Goal: Task Accomplishment & Management: Manage account settings

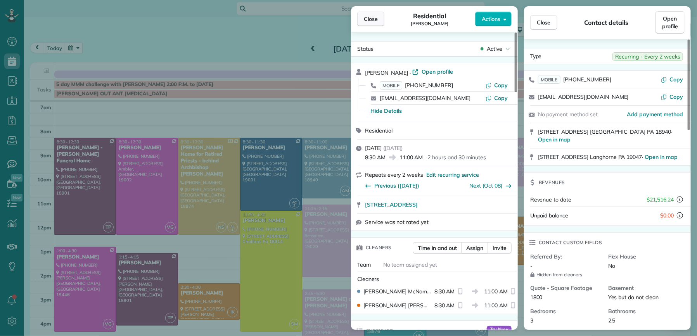
scroll to position [26, 0]
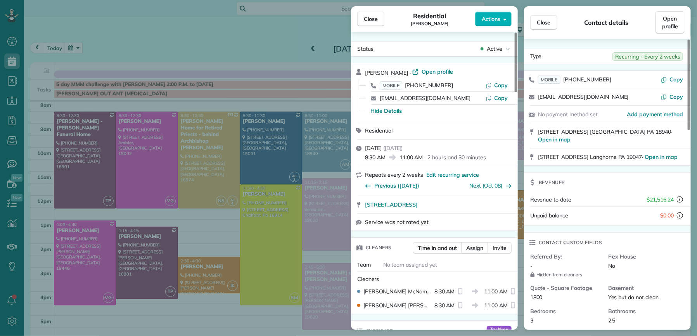
drag, startPoint x: 379, startPoint y: 19, endPoint x: 296, endPoint y: 132, distance: 140.4
click at [379, 19] on button "Close" at bounding box center [370, 19] width 27 height 15
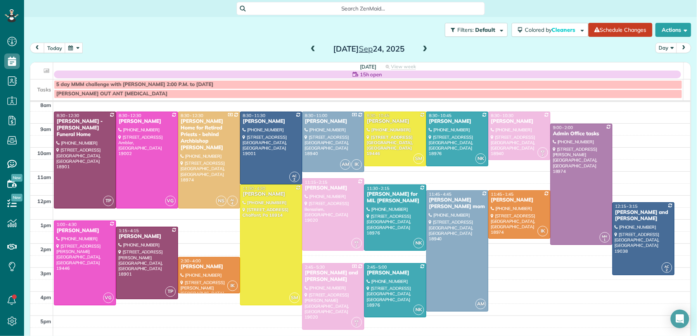
click at [310, 49] on span at bounding box center [313, 49] width 9 height 7
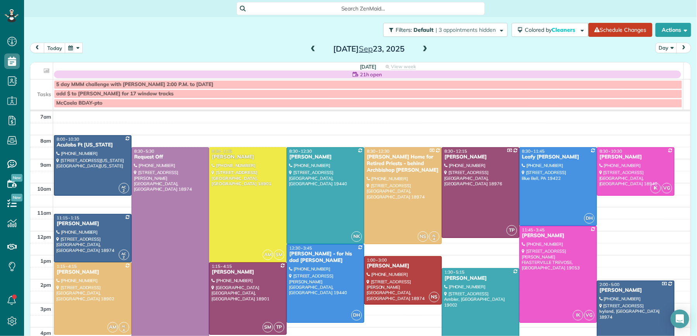
click at [309, 48] on span at bounding box center [313, 49] width 9 height 7
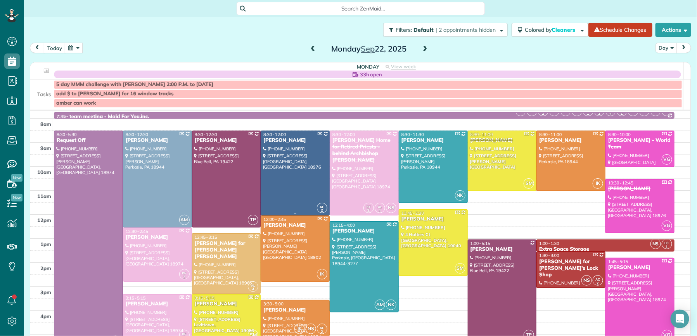
scroll to position [34, 0]
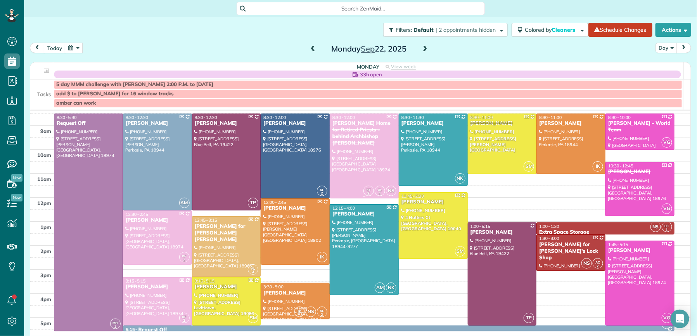
click at [342, 131] on div "Regina Coeli Home for Retired Priests - behind Archbishop Wood" at bounding box center [364, 133] width 64 height 26
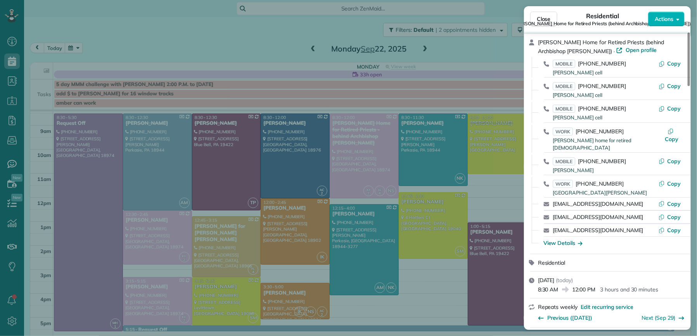
scroll to position [152, 0]
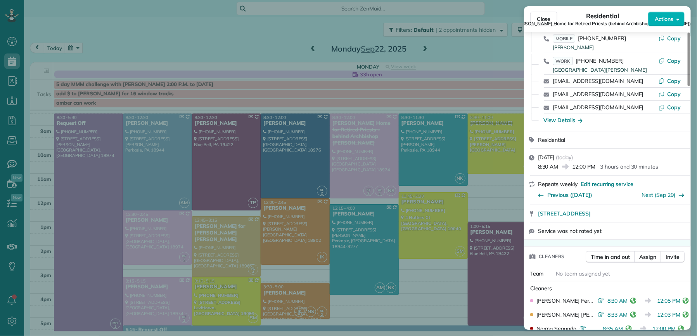
click at [544, 22] on span "Regina Coeli Home for Retired Priests (behind Archbishop Wood)" at bounding box center [603, 24] width 176 height 6
click at [541, 18] on span "Close" at bounding box center [544, 19] width 14 height 8
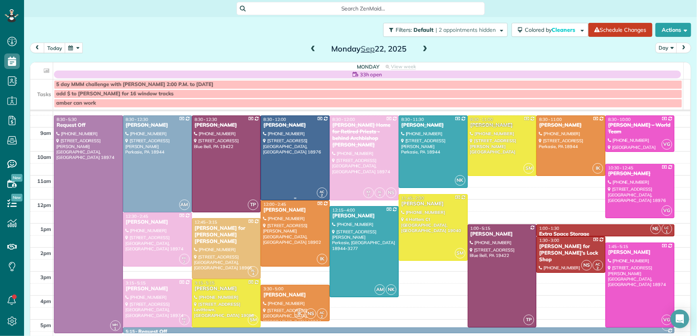
scroll to position [30, 0]
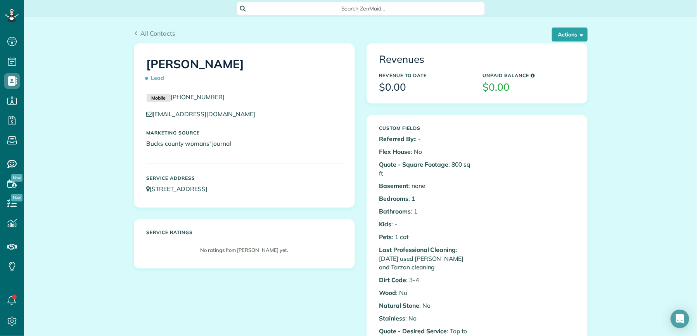
scroll to position [3, 3]
click at [145, 31] on span "All Contacts" at bounding box center [157, 33] width 35 height 8
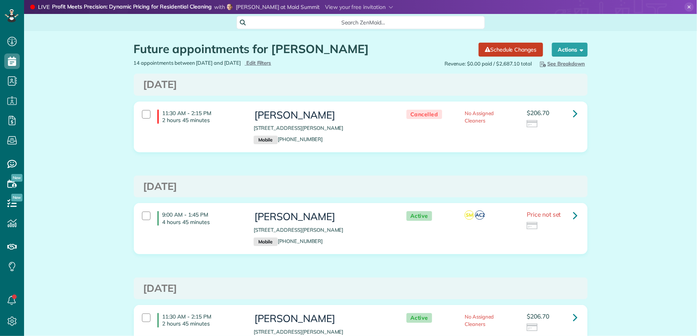
scroll to position [3, 3]
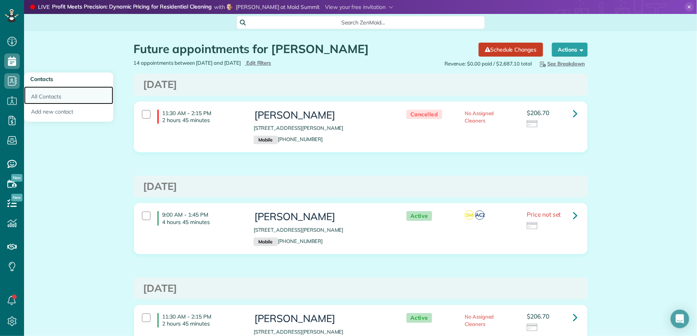
click at [46, 98] on link "All Contacts" at bounding box center [68, 95] width 89 height 18
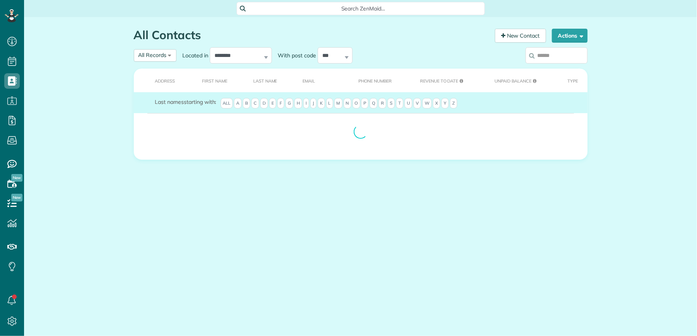
scroll to position [3, 3]
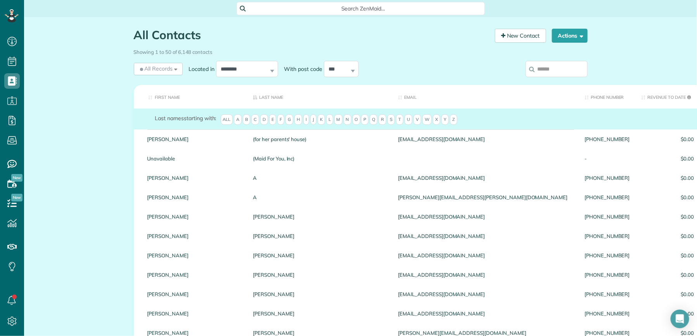
click at [549, 68] on input "search" at bounding box center [556, 69] width 62 height 16
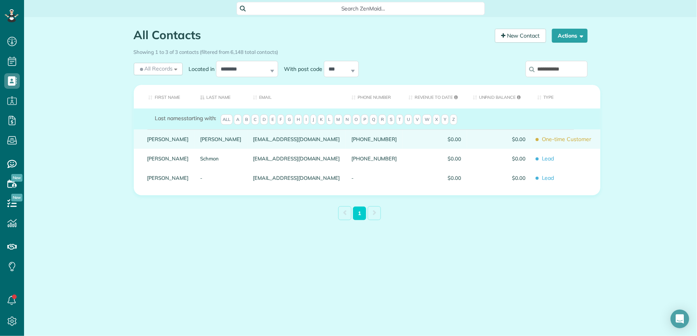
type input "**********"
click at [168, 145] on div "Kristine" at bounding box center [168, 139] width 53 height 19
click at [159, 142] on link "Kristine" at bounding box center [167, 139] width 41 height 5
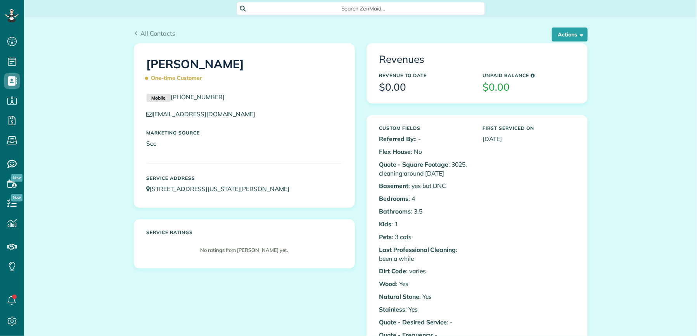
scroll to position [3, 3]
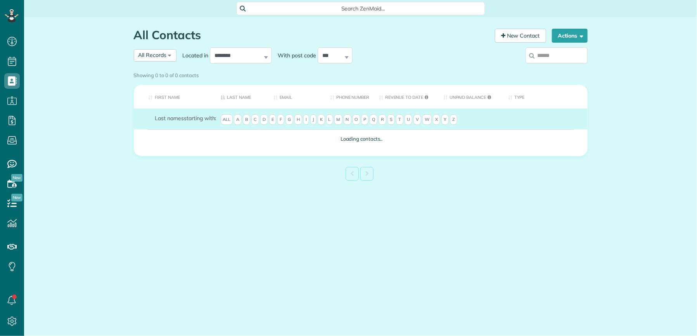
scroll to position [3, 3]
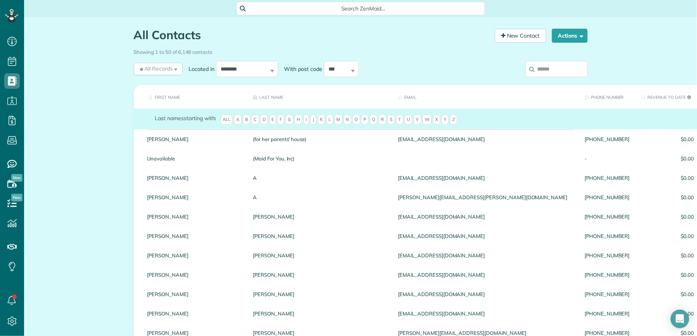
click at [561, 70] on input "search" at bounding box center [556, 69] width 62 height 16
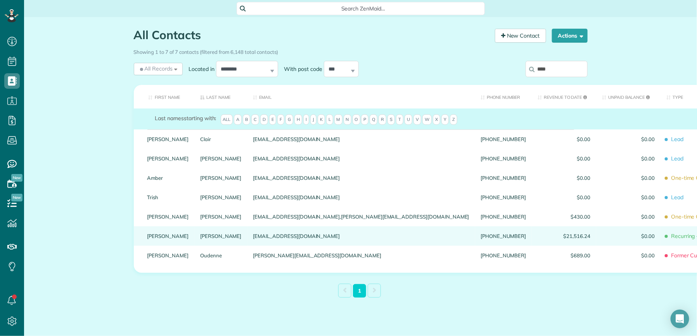
type input "****"
click at [147, 239] on link "Denny" at bounding box center [167, 235] width 41 height 5
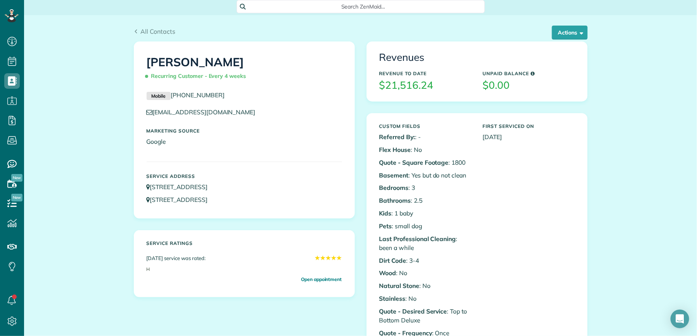
scroll to position [4, 0]
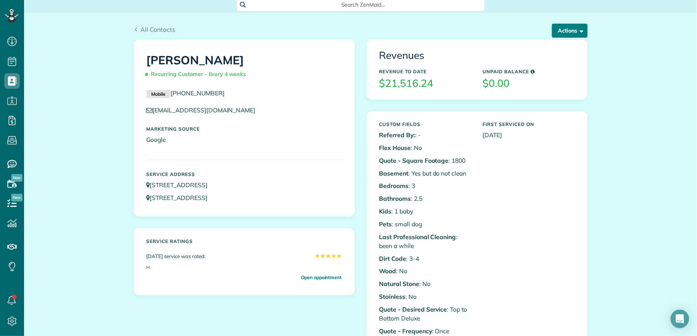
click at [560, 29] on button "Actions" at bounding box center [570, 31] width 36 height 14
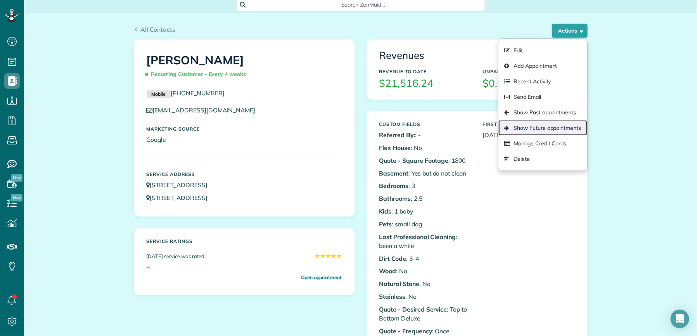
click at [534, 123] on link "Show Future appointments" at bounding box center [542, 128] width 88 height 16
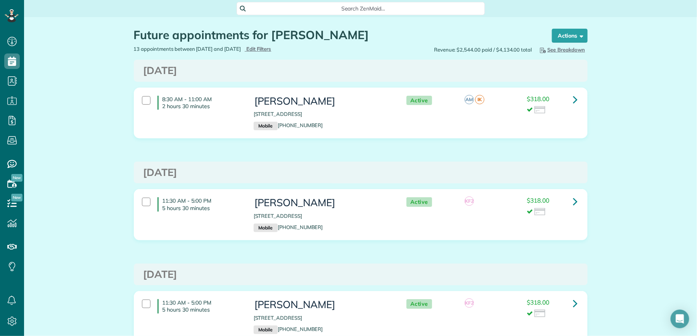
scroll to position [3, 3]
click at [573, 101] on icon at bounding box center [575, 100] width 5 height 14
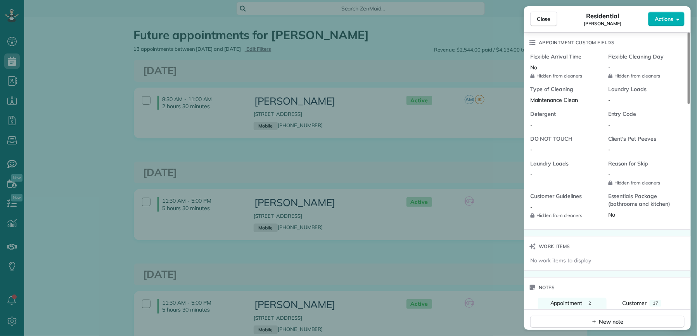
scroll to position [666, 0]
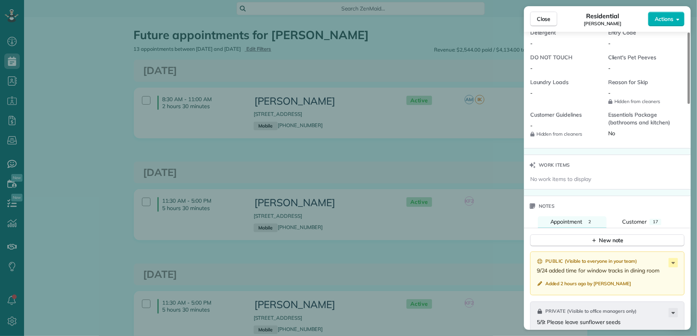
drag, startPoint x: 544, startPoint y: 24, endPoint x: 551, endPoint y: 176, distance: 151.4
click at [544, 25] on button "Close" at bounding box center [543, 19] width 27 height 15
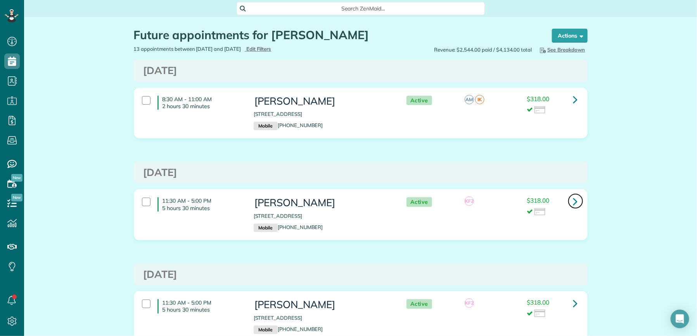
click at [575, 202] on link at bounding box center [576, 202] width 16 height 16
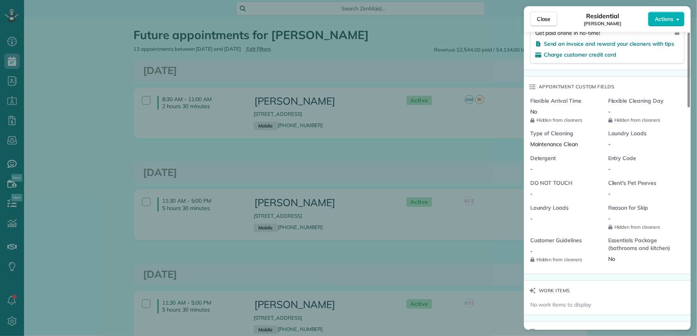
scroll to position [696, 0]
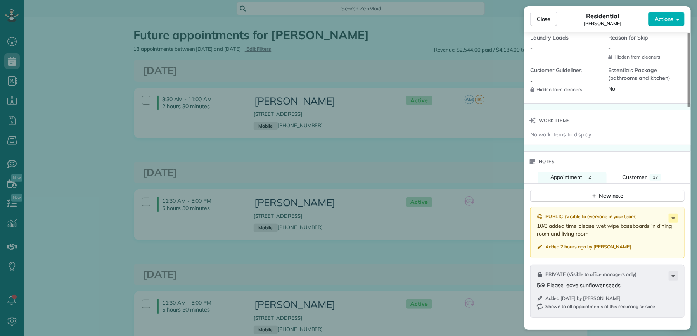
drag, startPoint x: 550, startPoint y: 19, endPoint x: 537, endPoint y: 240, distance: 221.4
click at [550, 19] on span "Close" at bounding box center [544, 19] width 14 height 8
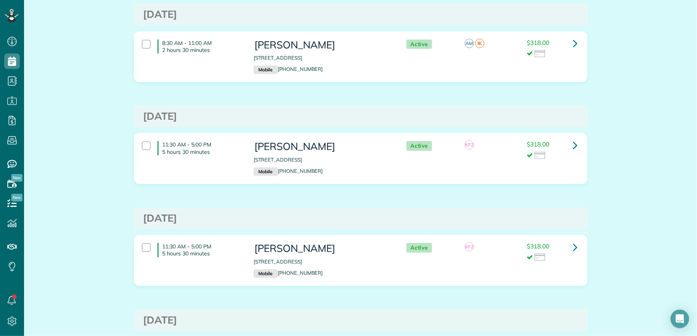
scroll to position [61, 0]
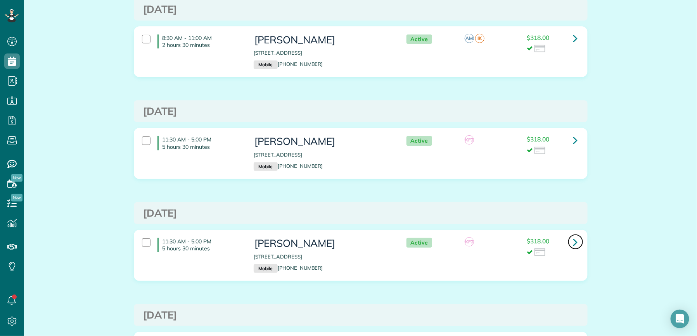
click at [573, 246] on icon at bounding box center [575, 242] width 5 height 14
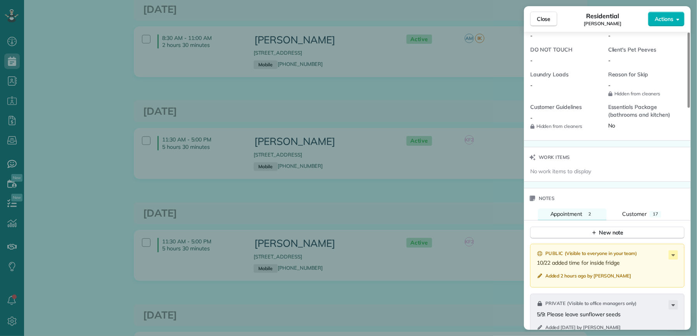
scroll to position [674, 0]
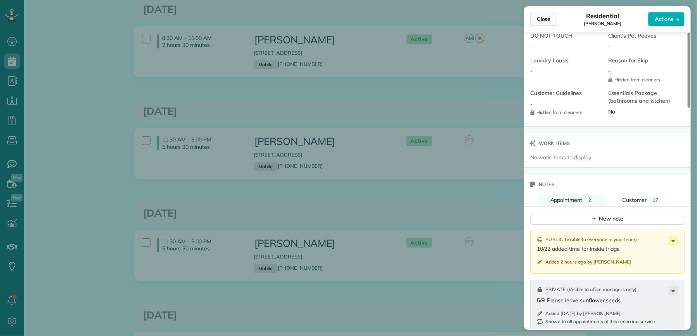
click at [541, 22] on span "Close" at bounding box center [544, 19] width 14 height 8
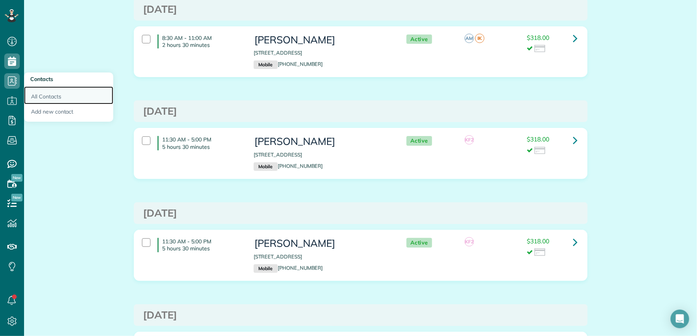
click at [47, 95] on link "All Contacts" at bounding box center [68, 95] width 89 height 18
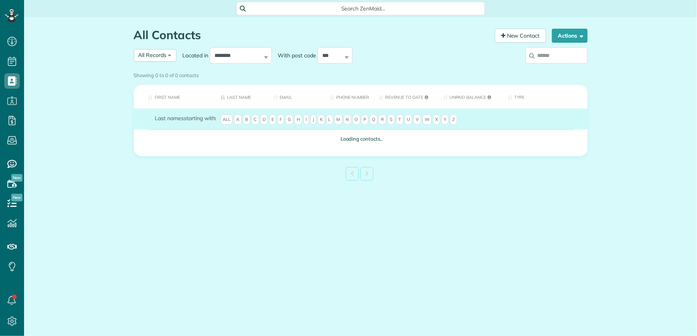
scroll to position [3, 3]
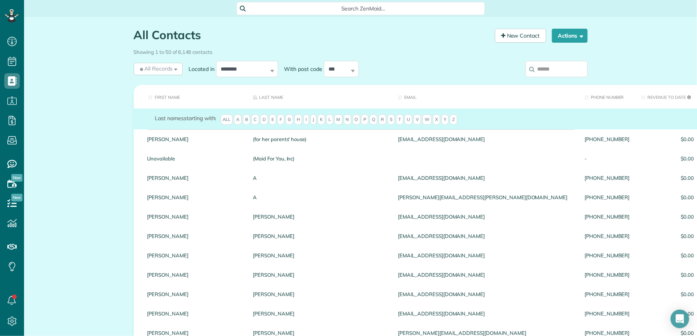
click at [548, 71] on input "search" at bounding box center [556, 69] width 62 height 16
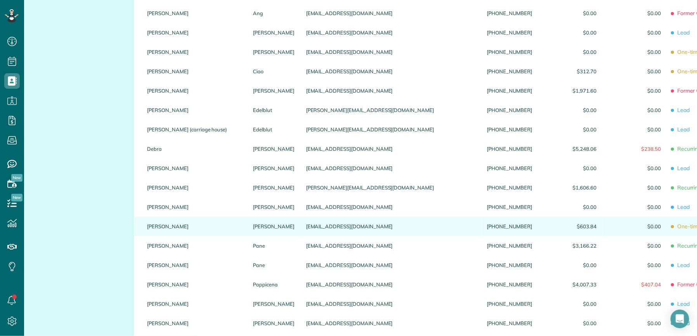
scroll to position [147, 0]
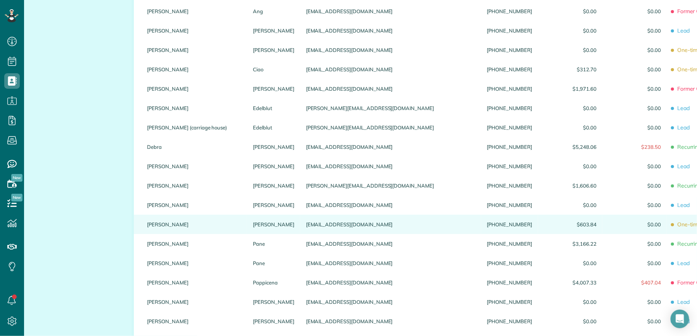
type input "****"
click at [253, 227] on link "ODonnell" at bounding box center [273, 224] width 41 height 5
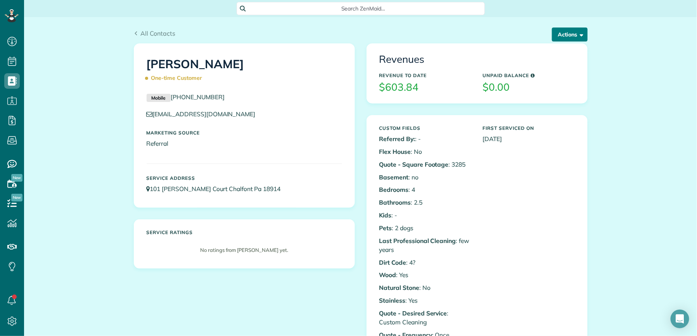
click at [566, 35] on button "Actions" at bounding box center [570, 35] width 36 height 14
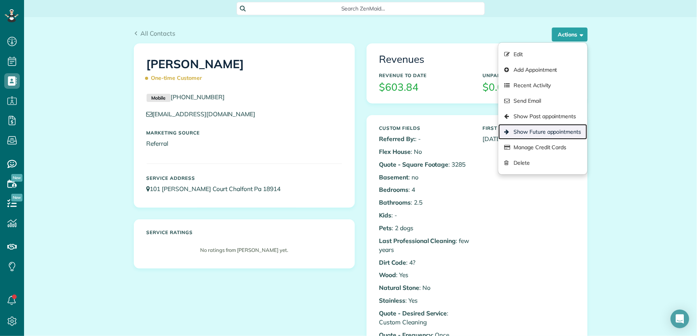
click at [556, 133] on link "Show Future appointments" at bounding box center [542, 132] width 88 height 16
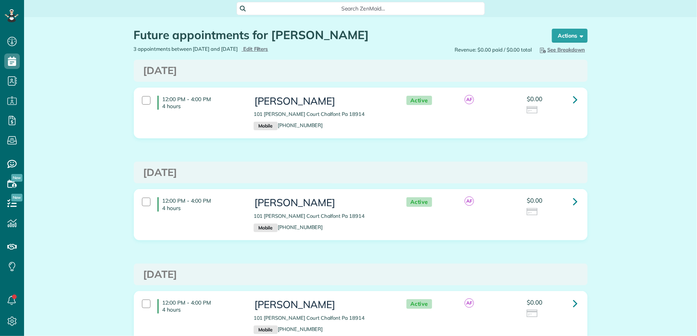
scroll to position [3, 3]
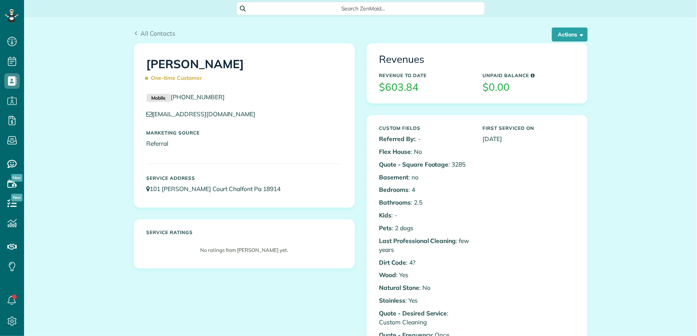
scroll to position [3, 3]
click at [570, 34] on button "Actions" at bounding box center [570, 35] width 36 height 14
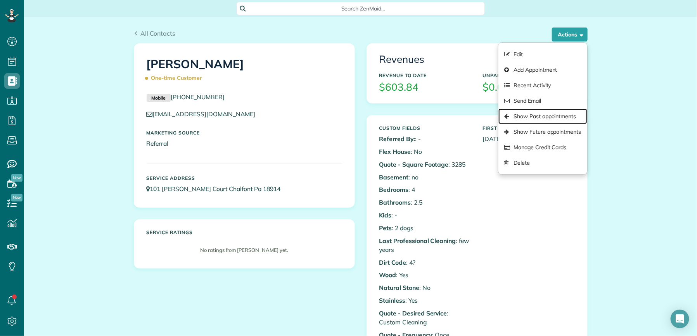
click at [562, 112] on link "Show Past appointments" at bounding box center [542, 117] width 88 height 16
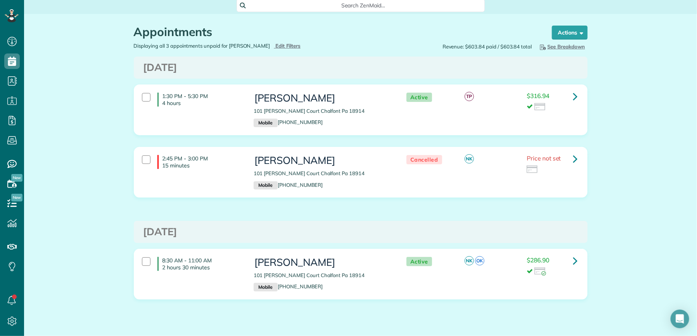
scroll to position [4, 0]
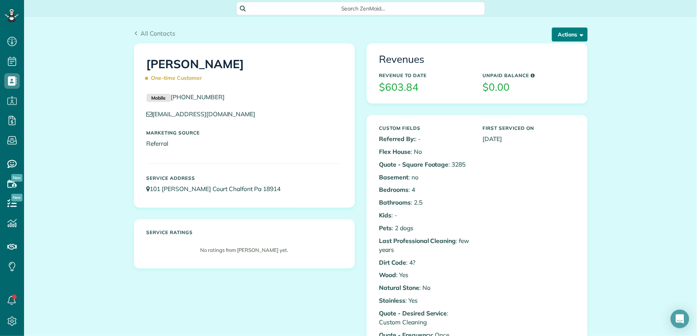
drag, startPoint x: 565, startPoint y: 32, endPoint x: 567, endPoint y: 47, distance: 15.2
click at [565, 32] on button "Actions" at bounding box center [570, 35] width 36 height 14
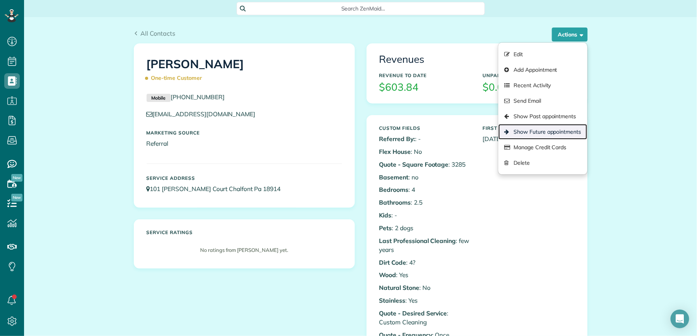
click at [558, 125] on link "Show Future appointments" at bounding box center [542, 132] width 88 height 16
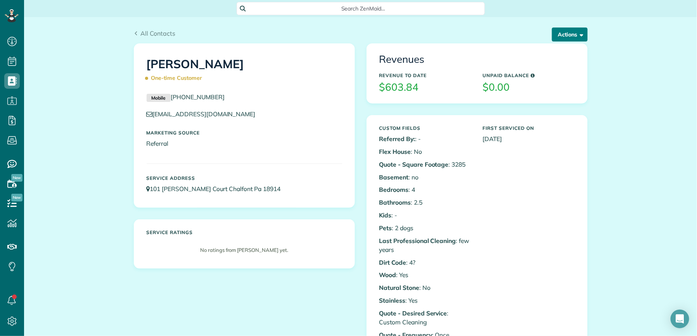
click at [565, 33] on button "Actions" at bounding box center [570, 35] width 36 height 14
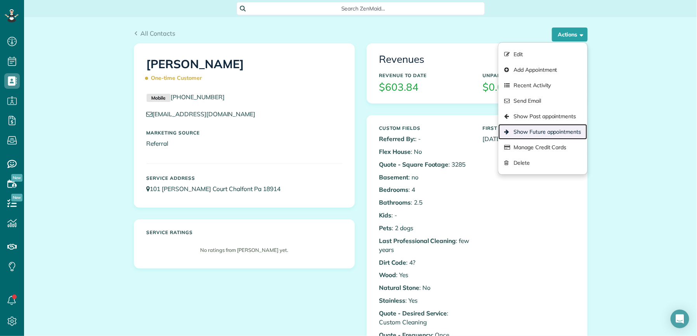
click at [553, 131] on link "Show Future appointments" at bounding box center [542, 132] width 88 height 16
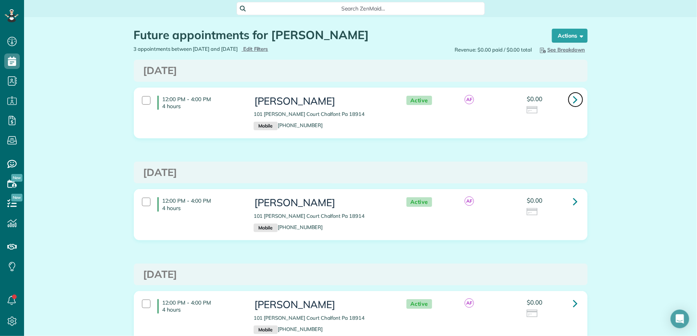
click at [573, 102] on icon at bounding box center [575, 100] width 5 height 14
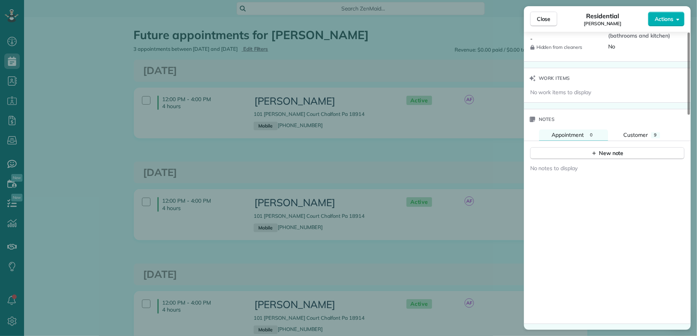
scroll to position [776, 0]
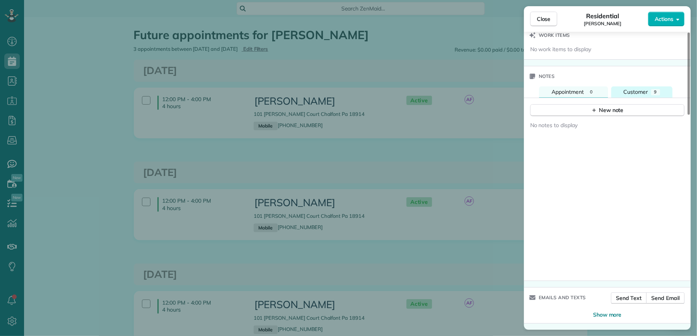
click at [619, 90] on button "Customer 9" at bounding box center [641, 91] width 61 height 11
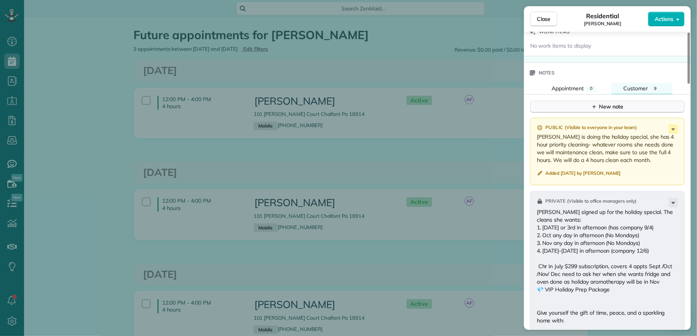
click at [617, 109] on div "New note" at bounding box center [607, 107] width 33 height 8
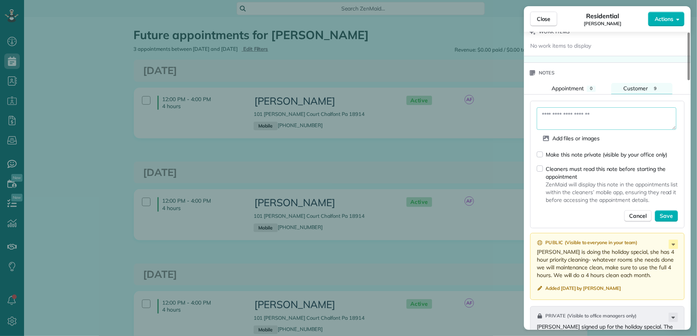
click at [556, 124] on textarea at bounding box center [607, 118] width 140 height 22
click at [624, 118] on textarea "**********" at bounding box center [607, 118] width 140 height 22
drag, startPoint x: 629, startPoint y: 118, endPoint x: 636, endPoint y: 123, distance: 8.2
click at [630, 118] on textarea "**********" at bounding box center [607, 118] width 140 height 22
type textarea "**********"
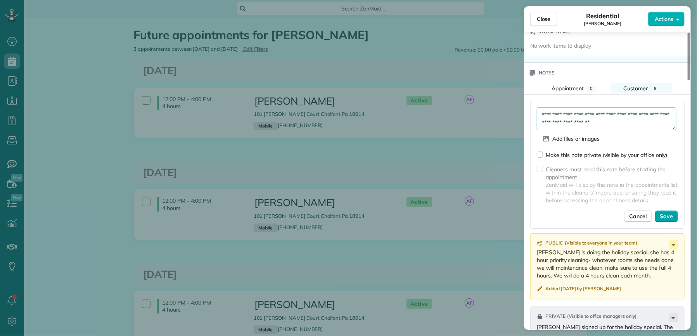
click at [670, 220] on span "Save" at bounding box center [666, 217] width 13 height 8
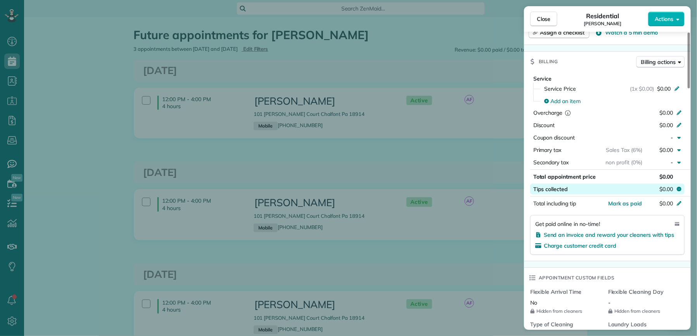
scroll to position [0, 0]
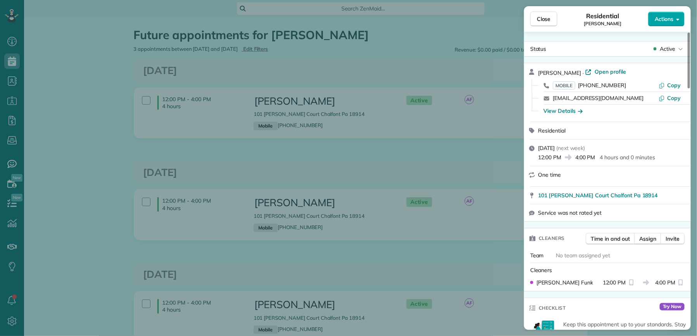
click at [673, 18] on span "Actions" at bounding box center [664, 19] width 19 height 8
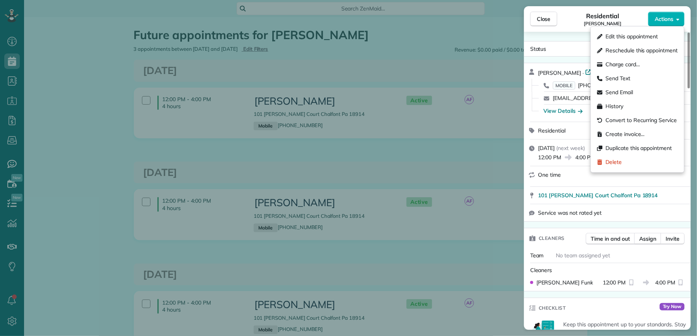
click at [643, 39] on span "Edit this appointment" at bounding box center [632, 37] width 52 height 8
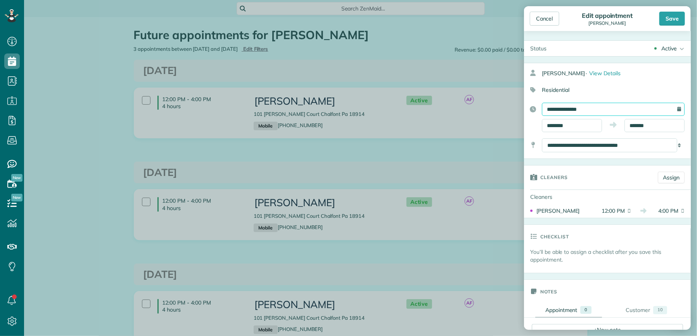
click at [581, 107] on input "**********" at bounding box center [613, 109] width 143 height 13
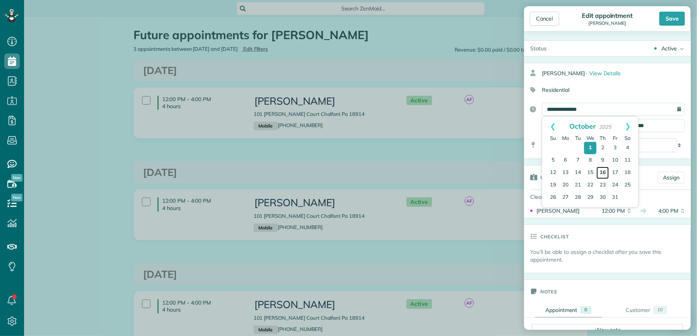
click at [601, 171] on link "16" at bounding box center [602, 173] width 12 height 12
type input "**********"
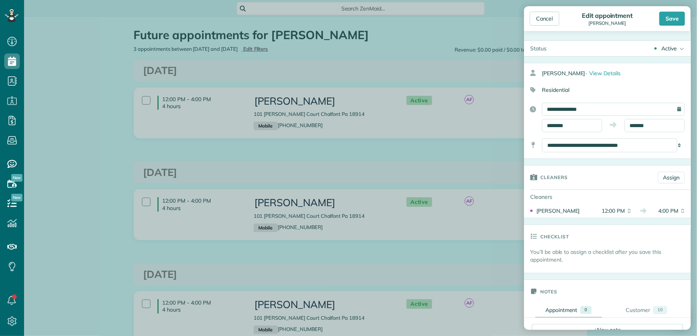
drag, startPoint x: 668, startPoint y: 25, endPoint x: 663, endPoint y: 38, distance: 14.1
click at [668, 24] on div "Save" at bounding box center [672, 19] width 26 height 14
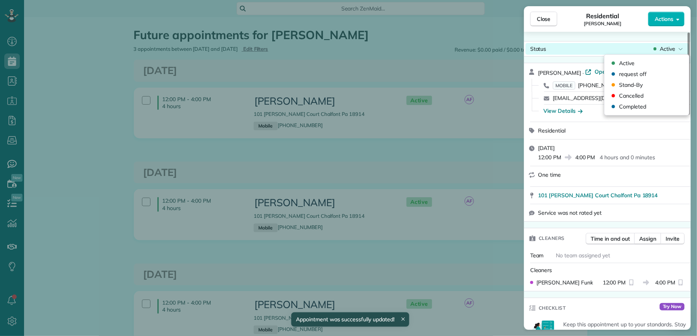
click at [539, 16] on span "Close" at bounding box center [544, 19] width 14 height 8
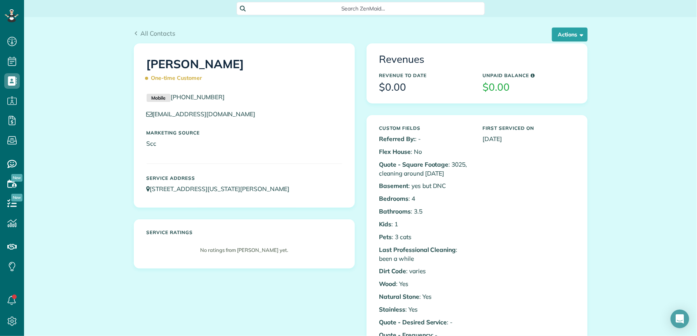
scroll to position [3, 3]
drag, startPoint x: 202, startPoint y: 118, endPoint x: 150, endPoint y: 116, distance: 51.2
click at [150, 116] on p "krobbj@yahoo.com" at bounding box center [244, 114] width 195 height 9
copy link "krobbj@yahoo.com"
click at [143, 31] on span "All Contacts" at bounding box center [157, 33] width 35 height 8
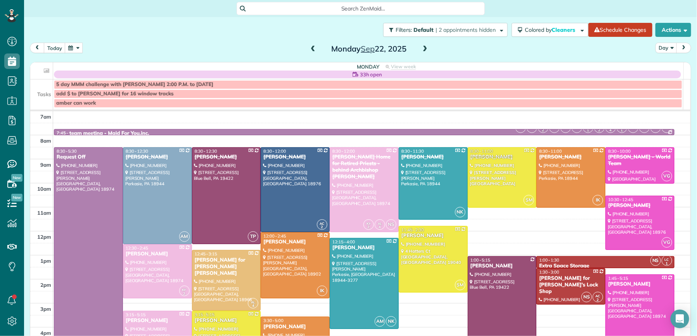
scroll to position [30, 0]
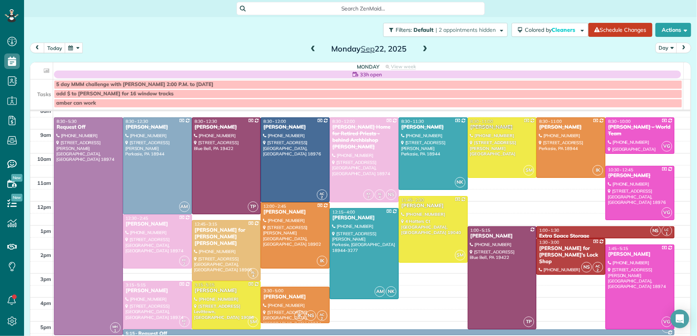
click at [424, 49] on span at bounding box center [425, 49] width 9 height 7
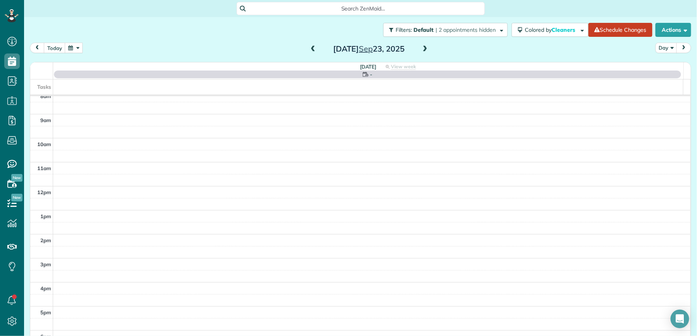
scroll to position [0, 0]
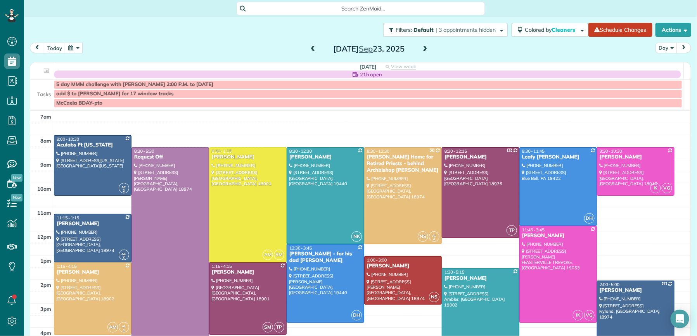
click at [424, 49] on span at bounding box center [425, 49] width 9 height 7
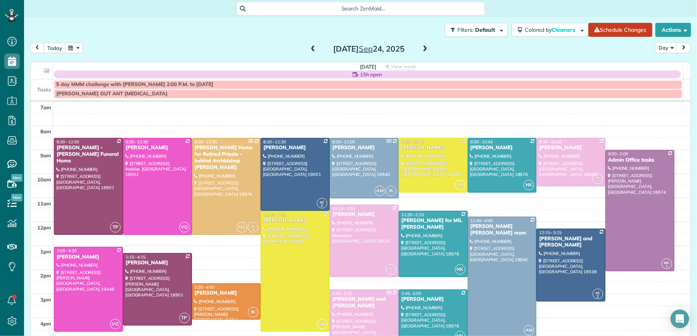
click at [309, 50] on span at bounding box center [313, 49] width 9 height 7
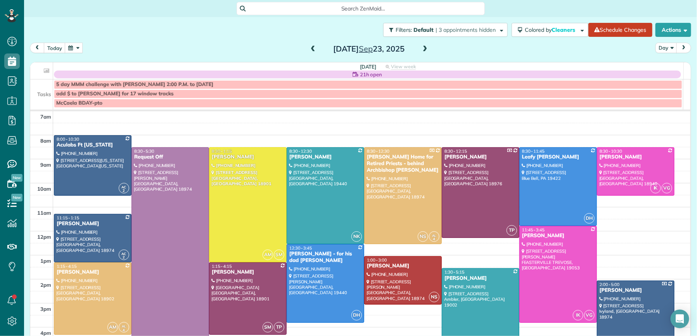
click at [423, 48] on span at bounding box center [425, 49] width 9 height 7
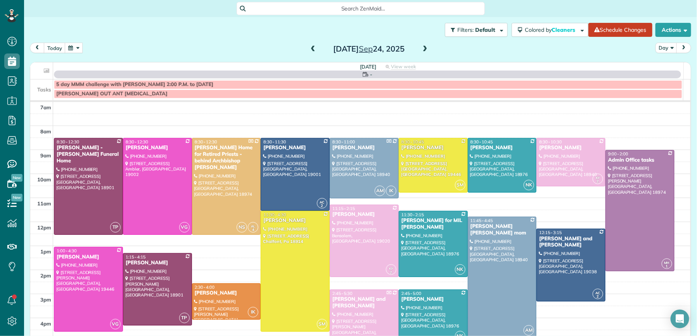
click at [423, 48] on span at bounding box center [425, 49] width 9 height 7
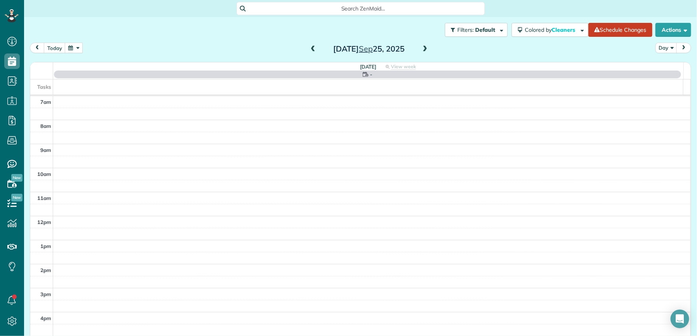
click at [423, 48] on span at bounding box center [425, 49] width 9 height 7
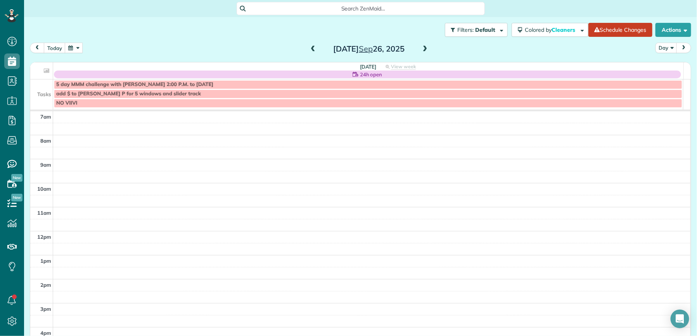
click at [423, 48] on span at bounding box center [425, 49] width 9 height 7
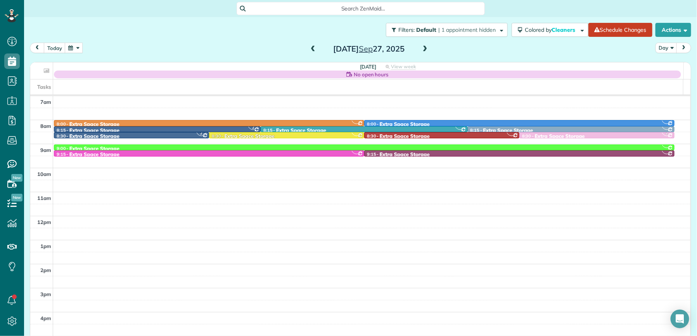
click at [313, 49] on span at bounding box center [313, 49] width 9 height 7
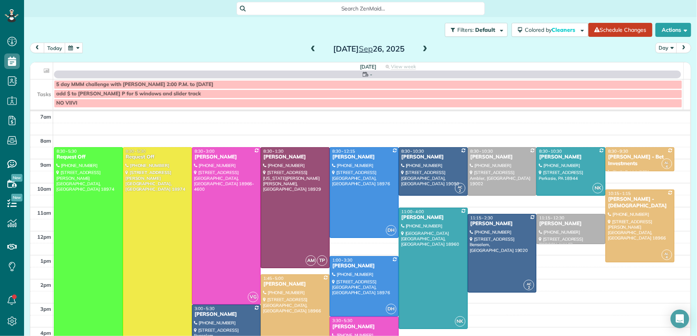
click at [313, 49] on span at bounding box center [313, 49] width 9 height 7
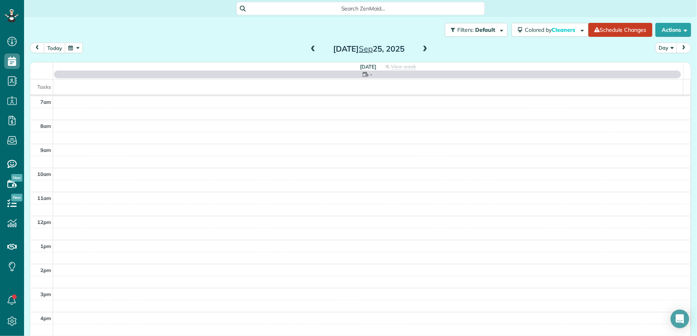
click at [313, 51] on span at bounding box center [313, 49] width 9 height 7
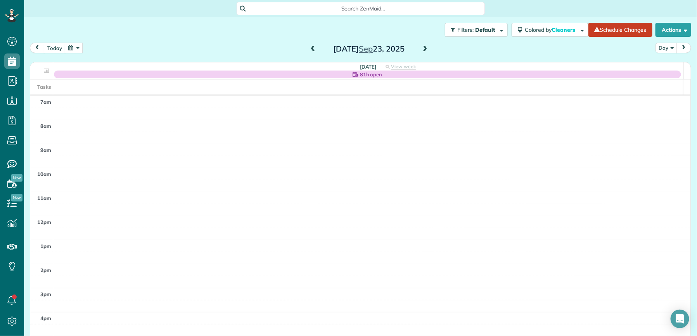
click at [312, 49] on span at bounding box center [313, 49] width 9 height 7
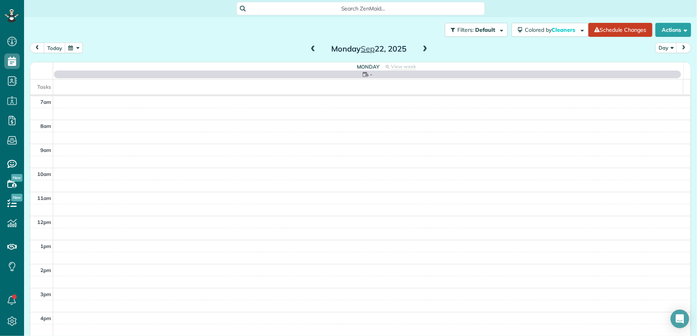
click at [313, 49] on span at bounding box center [313, 49] width 9 height 7
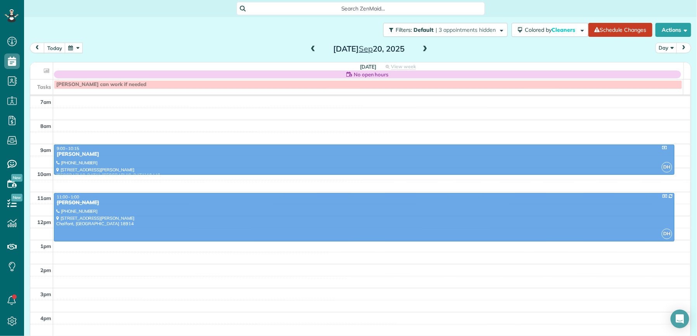
click at [425, 45] on div "Saturday Sep 20, 2025" at bounding box center [369, 49] width 124 height 12
click at [424, 47] on span at bounding box center [425, 49] width 9 height 7
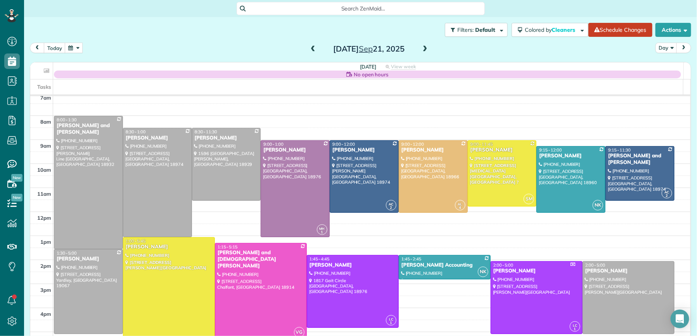
scroll to position [6, 0]
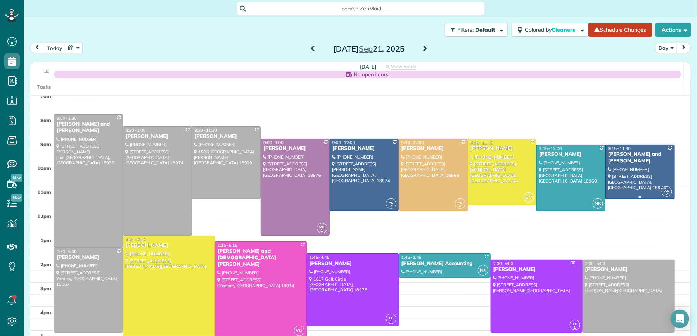
click at [616, 155] on div "Martin and Lynne Blum" at bounding box center [640, 157] width 64 height 13
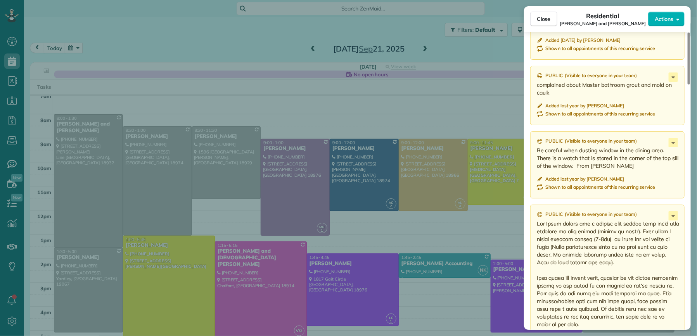
scroll to position [746, 0]
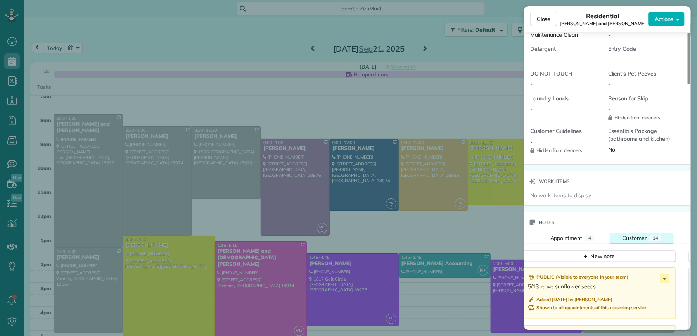
click at [636, 242] on span "Customer" at bounding box center [634, 238] width 24 height 7
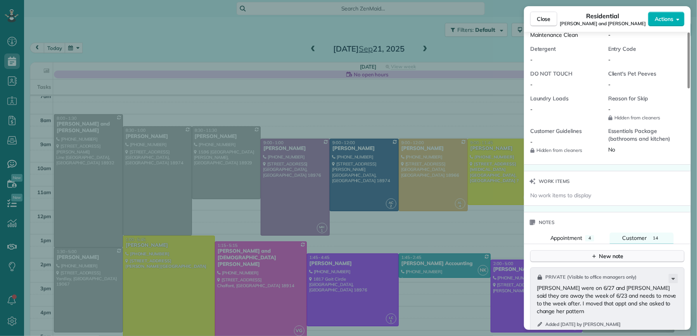
click at [628, 262] on button "New note" at bounding box center [607, 257] width 154 height 12
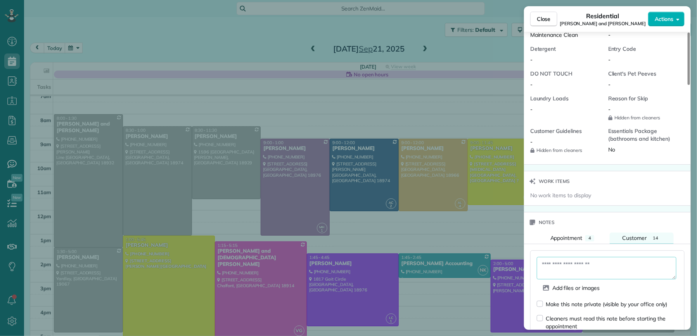
click at [574, 273] on textarea at bounding box center [607, 268] width 140 height 22
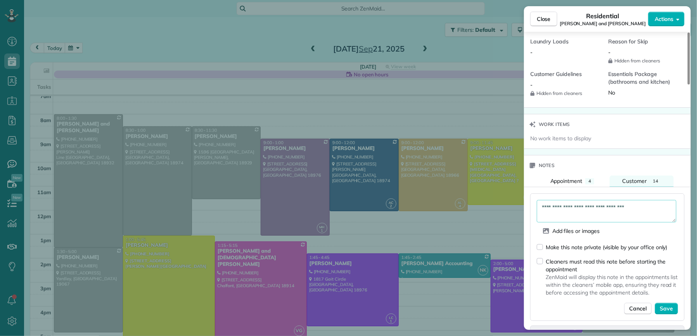
scroll to position [809, 0]
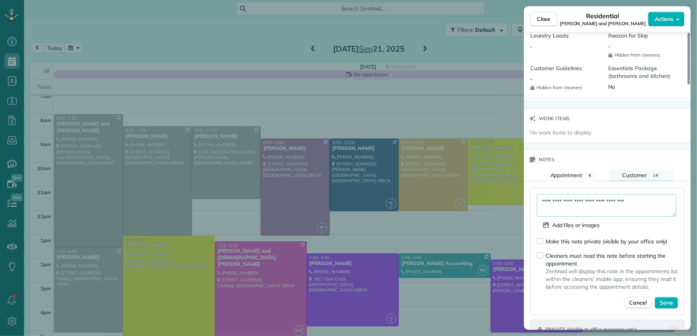
type textarea "**********"
click at [670, 307] on span "Save" at bounding box center [666, 303] width 13 height 8
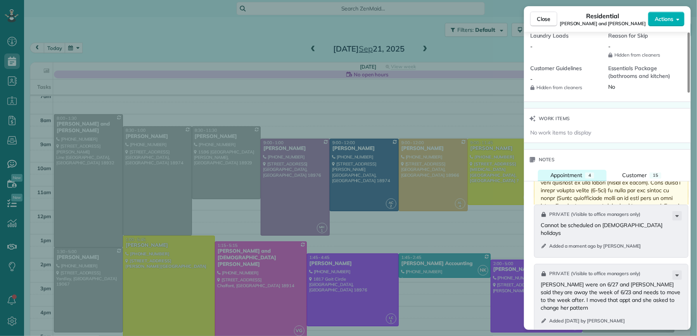
click at [560, 179] on span "Appointment" at bounding box center [566, 175] width 32 height 7
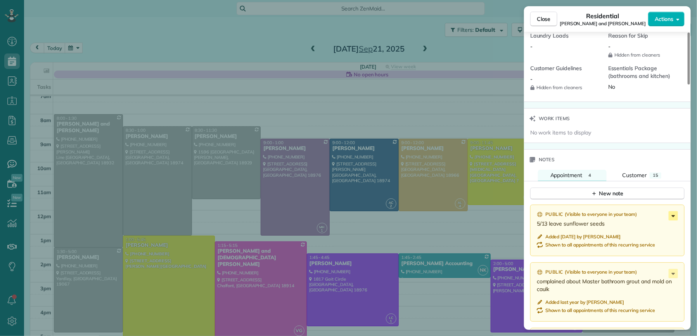
click at [672, 217] on icon at bounding box center [673, 216] width 3 height 2
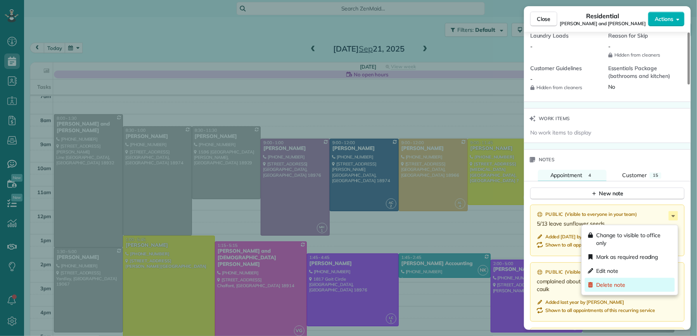
click at [662, 283] on div "Delete note" at bounding box center [630, 285] width 90 height 14
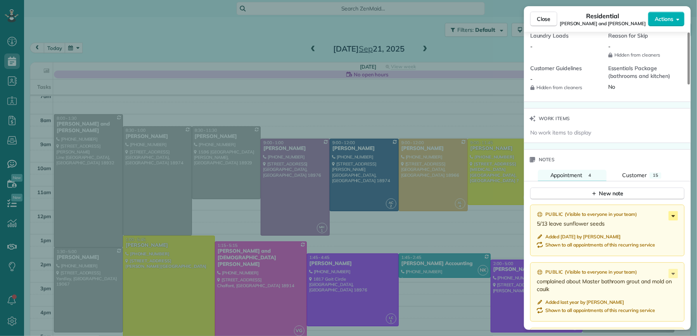
click at [673, 217] on icon at bounding box center [673, 216] width 3 height 2
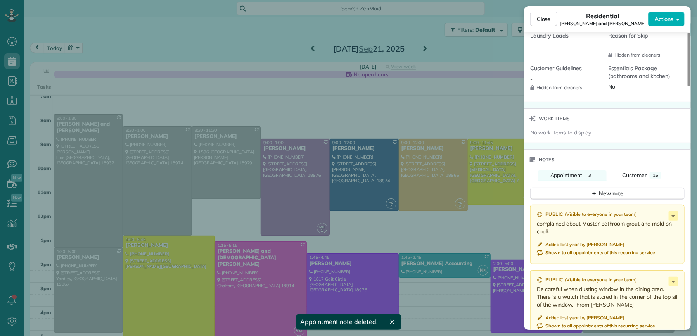
click at [615, 129] on div "Work items" at bounding box center [607, 119] width 167 height 20
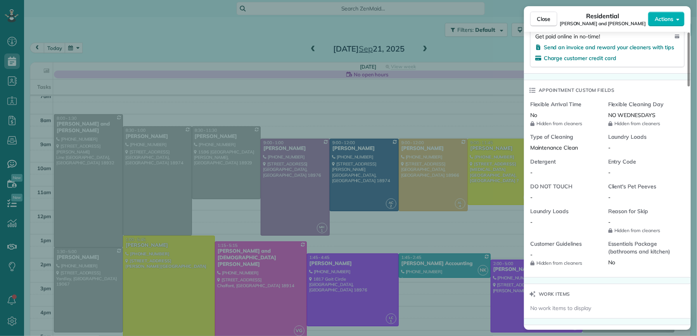
scroll to position [775, 0]
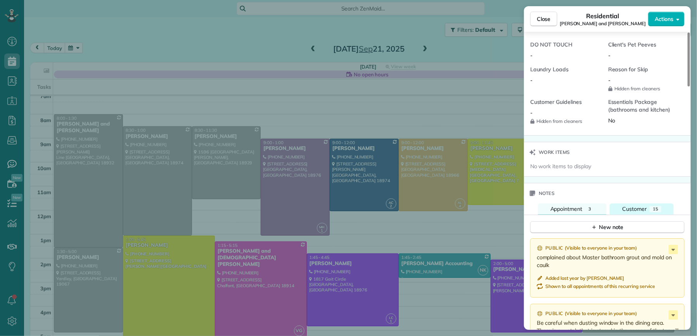
click at [632, 211] on span "Customer" at bounding box center [634, 209] width 24 height 7
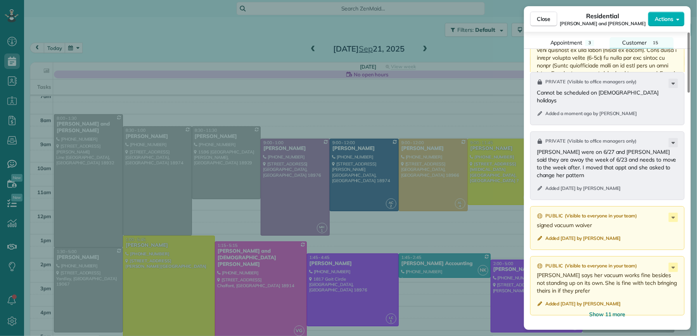
scroll to position [1032, 0]
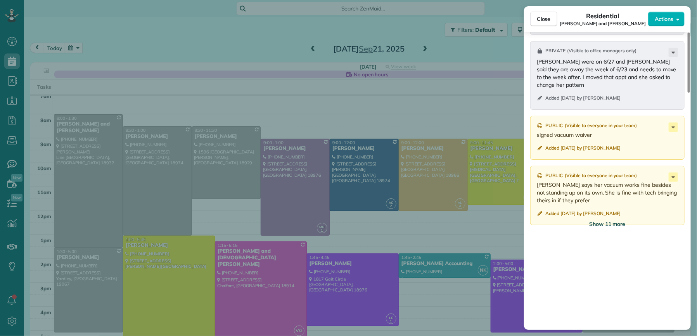
click at [594, 228] on span "Show 11 more" at bounding box center [607, 224] width 36 height 8
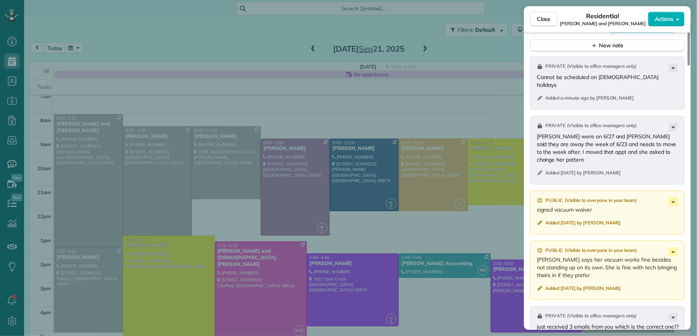
scroll to position [955, 0]
click at [542, 16] on span "Close" at bounding box center [544, 19] width 14 height 8
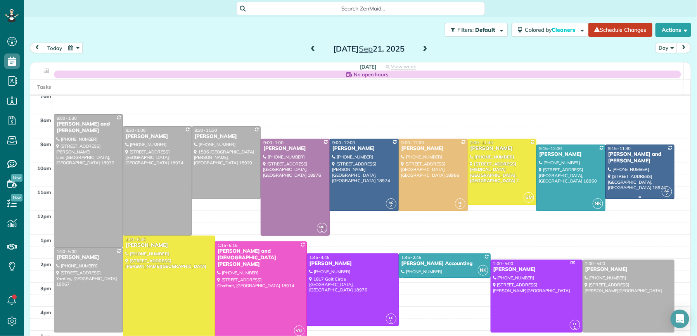
click at [608, 152] on div "Martin and Lynne Blum" at bounding box center [640, 157] width 64 height 13
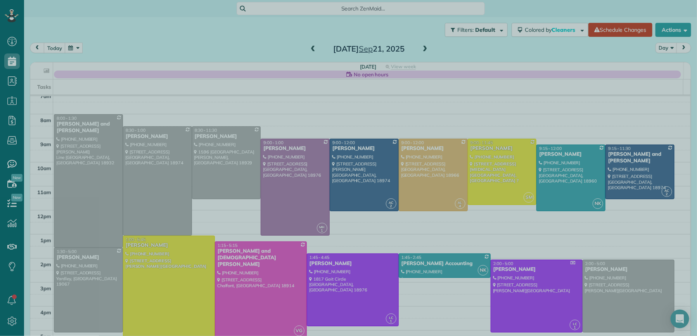
click at [612, 157] on div at bounding box center [348, 168] width 697 height 336
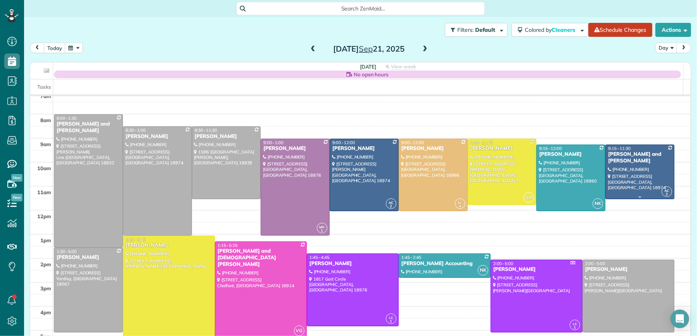
click at [611, 155] on div "Martin and Lynne Blum" at bounding box center [640, 157] width 64 height 13
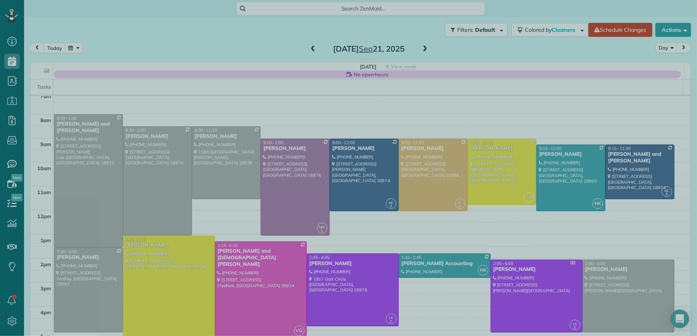
drag, startPoint x: 302, startPoint y: 54, endPoint x: 334, endPoint y: 45, distance: 33.4
click at [302, 54] on div at bounding box center [348, 168] width 697 height 336
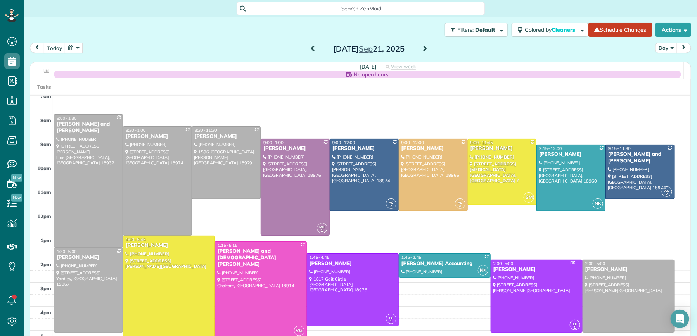
click at [421, 50] on span at bounding box center [425, 49] width 9 height 7
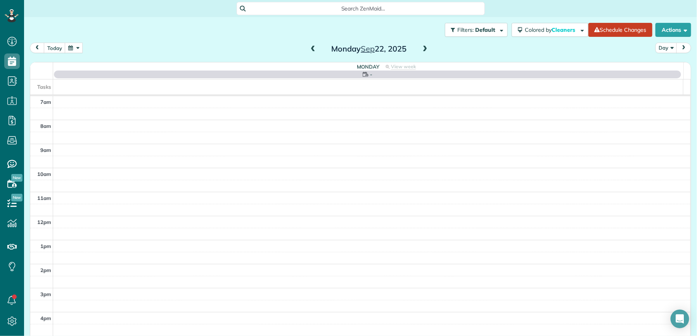
click at [421, 48] on span at bounding box center [425, 49] width 9 height 7
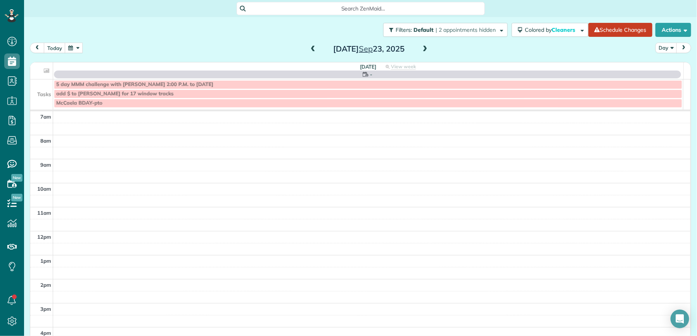
click at [421, 48] on span at bounding box center [425, 49] width 9 height 7
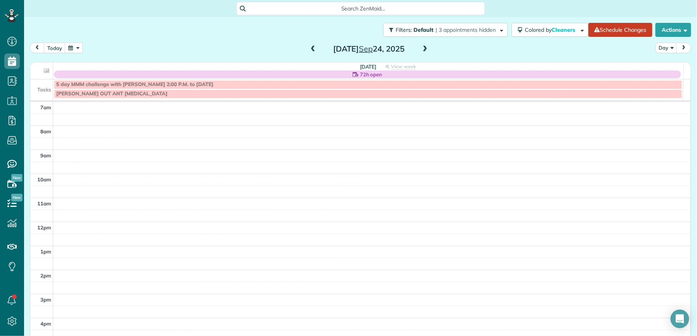
click at [309, 49] on span at bounding box center [313, 49] width 9 height 7
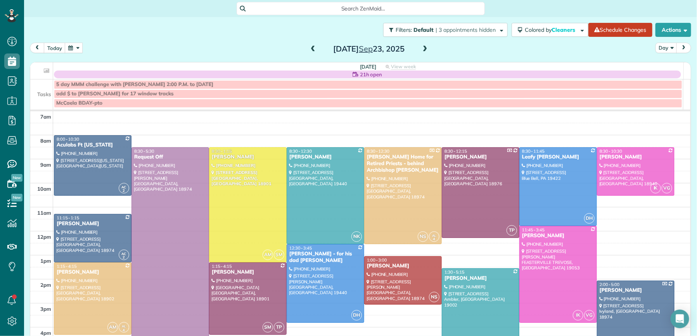
click at [421, 48] on span at bounding box center [425, 49] width 9 height 7
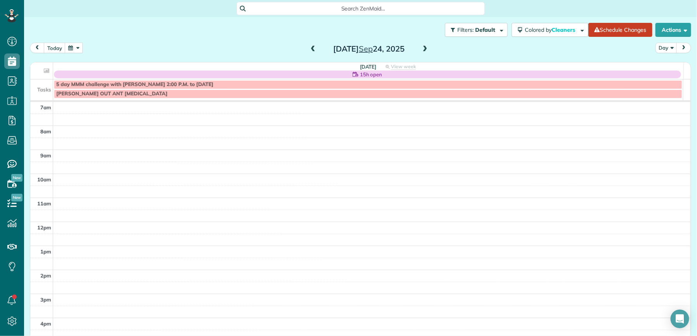
click at [311, 49] on span at bounding box center [313, 49] width 9 height 7
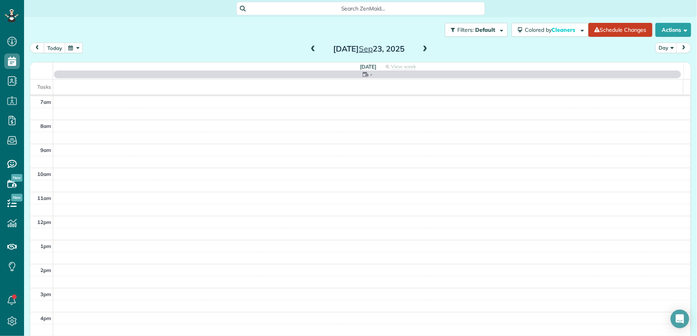
click at [422, 49] on span at bounding box center [425, 49] width 9 height 7
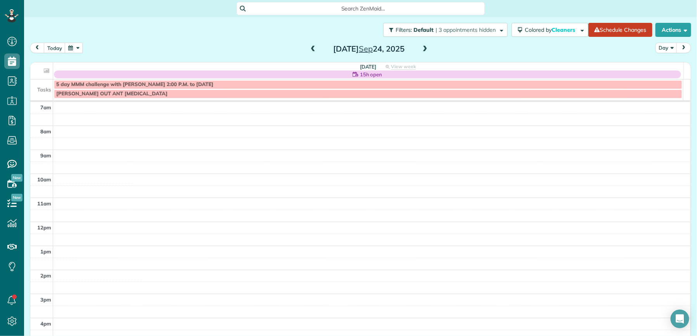
click at [309, 49] on span at bounding box center [313, 49] width 9 height 7
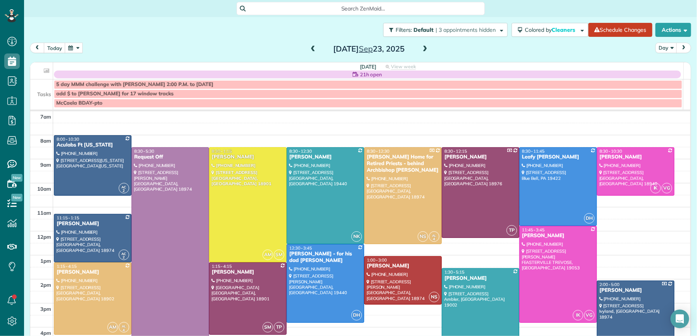
click at [421, 48] on span at bounding box center [425, 49] width 9 height 7
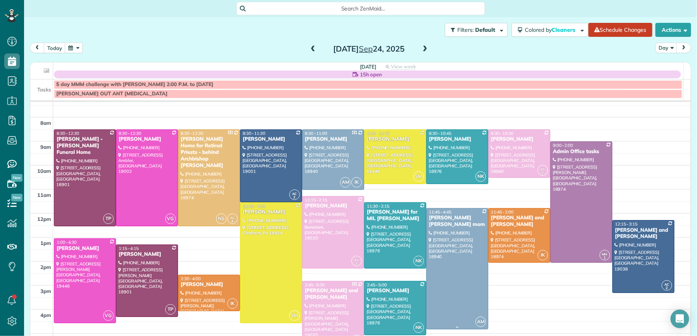
scroll to position [16, 0]
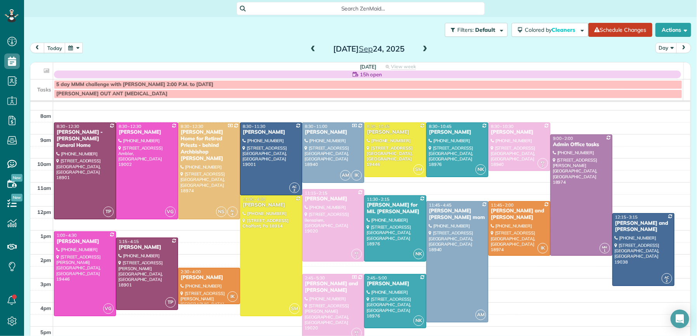
click at [421, 46] on span at bounding box center [425, 49] width 9 height 7
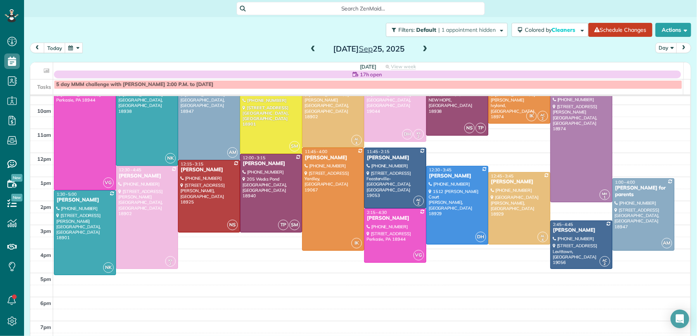
scroll to position [65, 0]
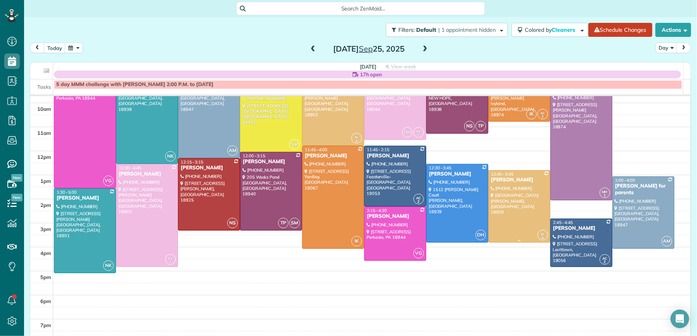
click at [498, 180] on div "Rachel Reznick" at bounding box center [519, 180] width 57 height 7
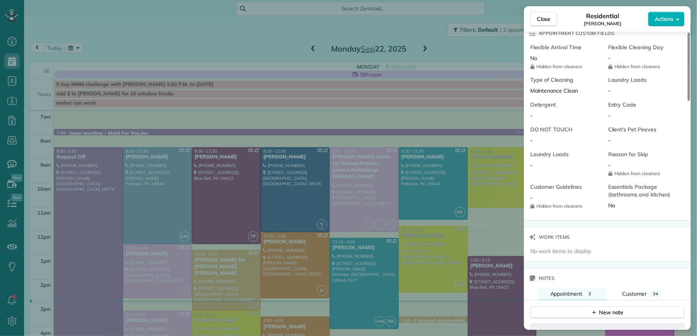
scroll to position [619, 0]
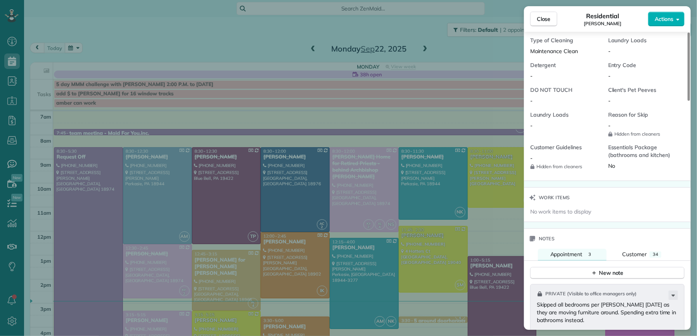
drag, startPoint x: 634, startPoint y: 254, endPoint x: 635, endPoint y: 269, distance: 14.7
click at [634, 254] on span "Customer" at bounding box center [634, 254] width 24 height 7
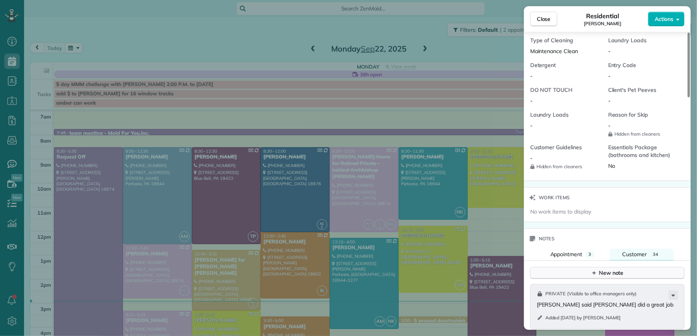
click at [626, 273] on button "New note" at bounding box center [607, 273] width 154 height 12
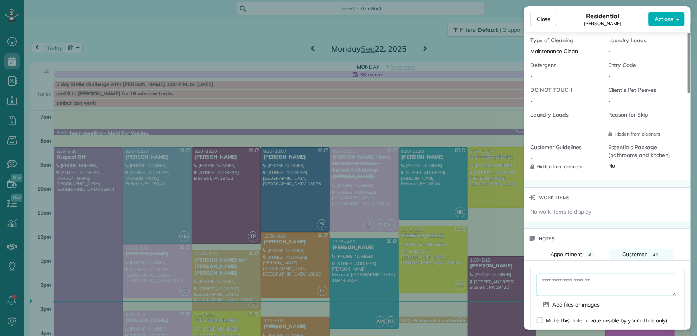
click at [581, 285] on textarea at bounding box center [607, 285] width 140 height 22
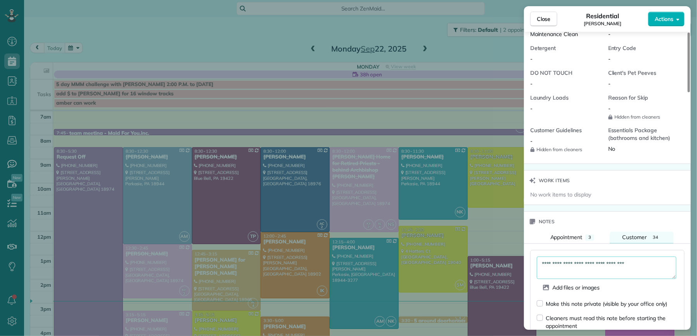
type textarea "**********"
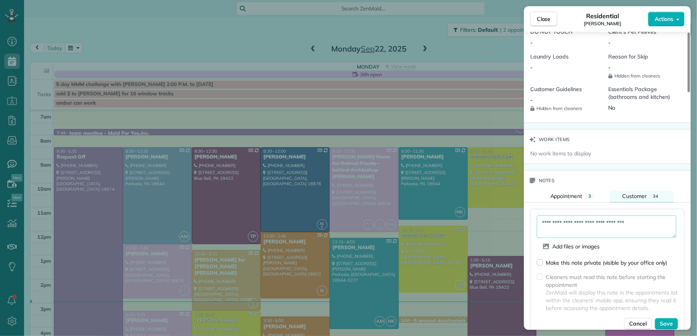
scroll to position [721, 0]
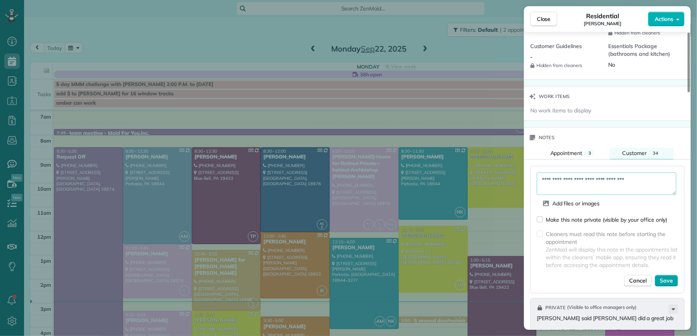
click at [660, 284] on span "Save" at bounding box center [666, 281] width 13 height 8
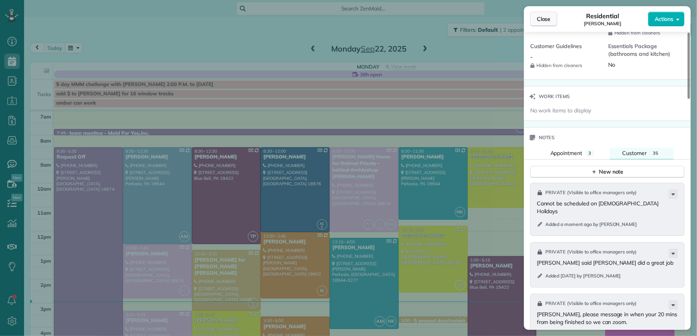
click at [544, 22] on span "Close" at bounding box center [544, 19] width 14 height 8
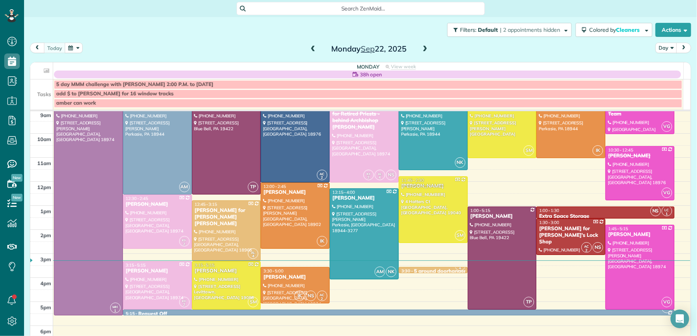
scroll to position [49, 0]
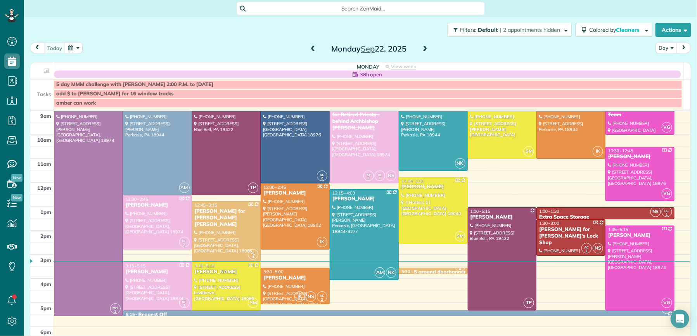
click at [422, 47] on span at bounding box center [425, 49] width 9 height 7
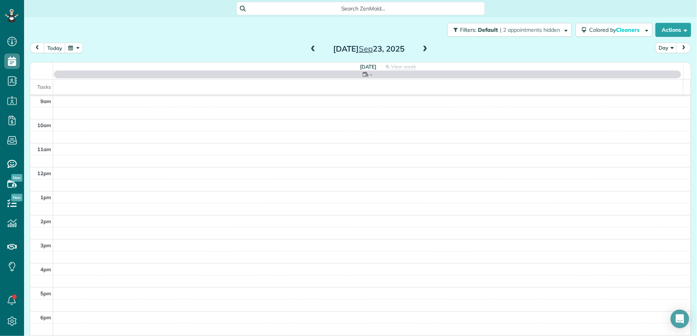
scroll to position [0, 0]
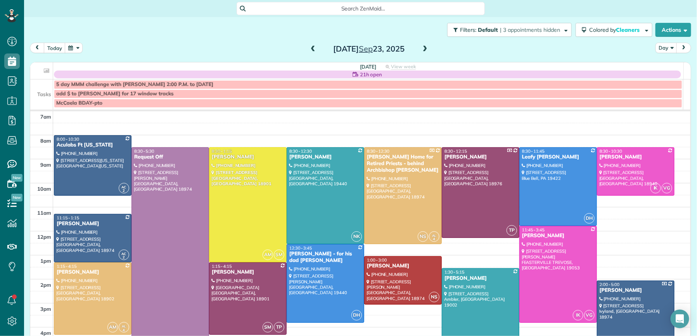
click at [421, 48] on span at bounding box center [425, 49] width 9 height 7
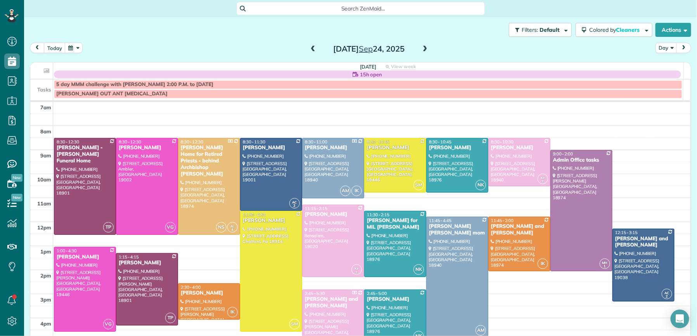
click at [198, 257] on div "7am 8am 9am 10am 11am 12pm 1pm 2pm 3pm 4pm 5pm 6pm 7pm 8pm TP 8:30 - 12:30 Jaso…" at bounding box center [360, 270] width 660 height 336
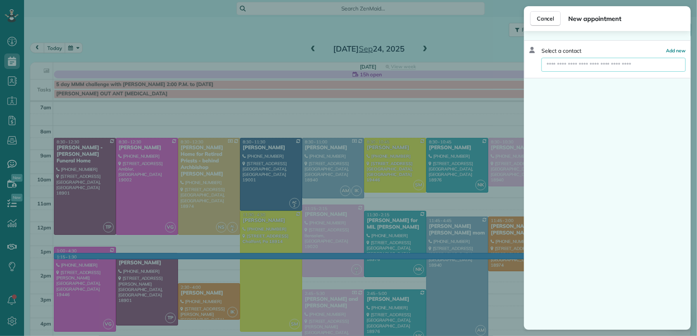
click at [635, 67] on input "text" at bounding box center [613, 65] width 144 height 14
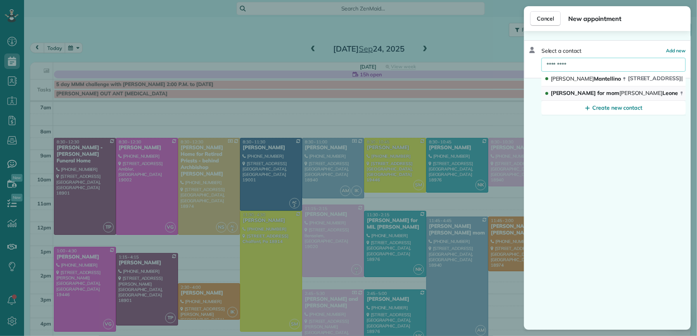
type input "*********"
click at [599, 96] on span "Jeramie Ferrell for mom Josephine Leone" at bounding box center [615, 93] width 128 height 7
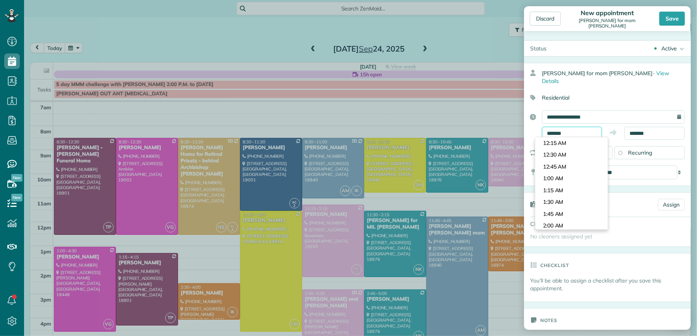
click at [581, 135] on input "*******" at bounding box center [572, 133] width 60 height 13
type input "*******"
click at [574, 171] on body "Dashboard Scheduling Calendar View List View Dispatch View - Weekly scheduling …" at bounding box center [348, 168] width 697 height 336
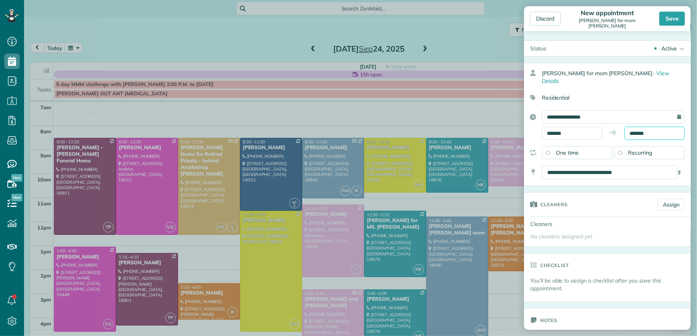
click at [631, 138] on body "Dashboard Scheduling Calendar View List View Dispatch View - Weekly scheduling …" at bounding box center [348, 168] width 697 height 336
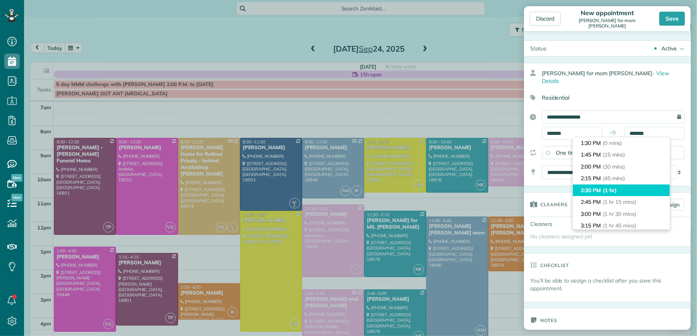
type input "*******"
click at [615, 188] on span "(1 hr)" at bounding box center [609, 190] width 13 height 7
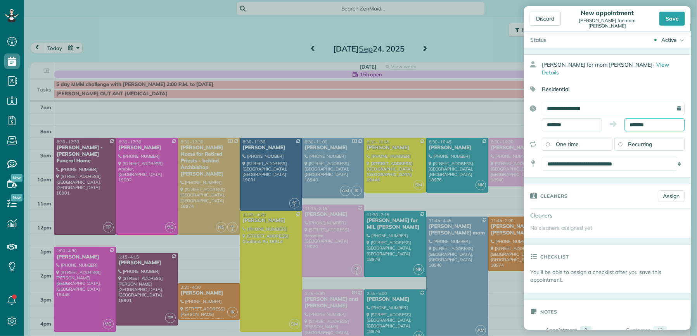
scroll to position [16, 0]
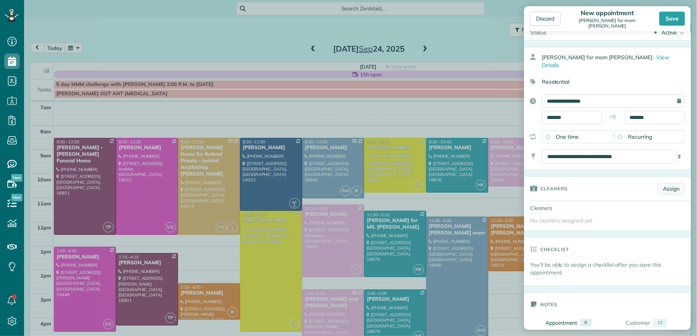
click at [665, 188] on link "Assign" at bounding box center [671, 189] width 27 height 12
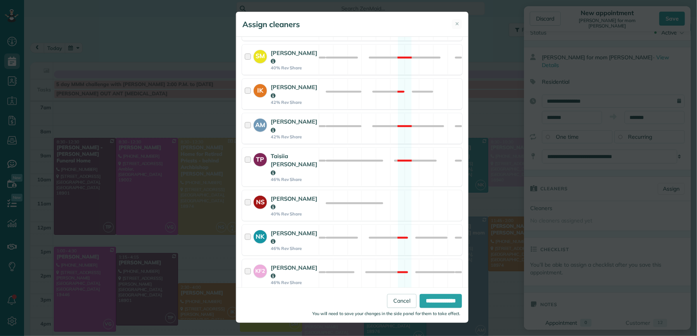
scroll to position [421, 0]
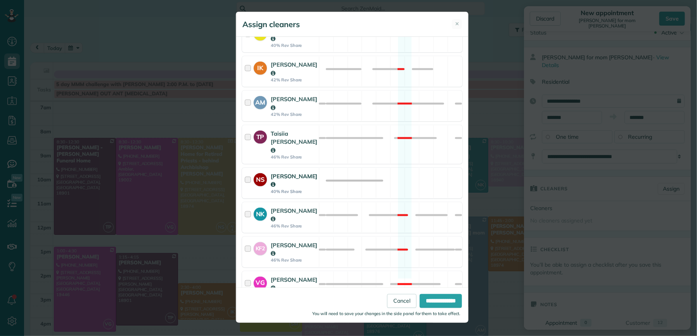
click at [249, 172] on div at bounding box center [249, 183] width 9 height 22
click at [425, 301] on input "**********" at bounding box center [441, 301] width 42 height 14
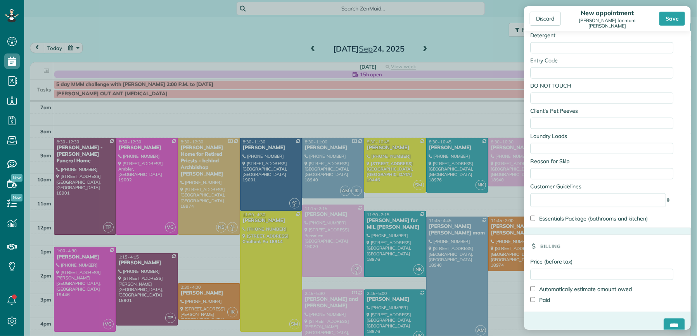
scroll to position [545, 0]
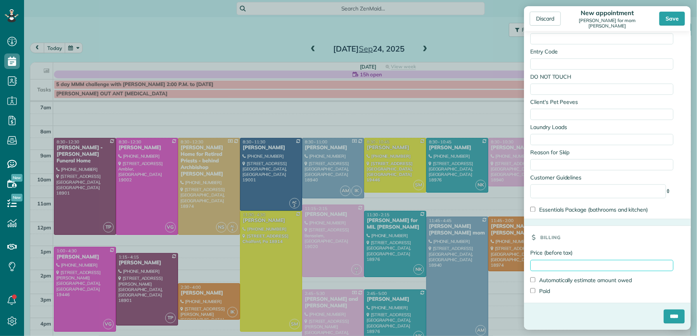
click at [592, 267] on input "Price (before tax)" at bounding box center [601, 265] width 143 height 11
click at [665, 320] on input "****" at bounding box center [674, 317] width 21 height 14
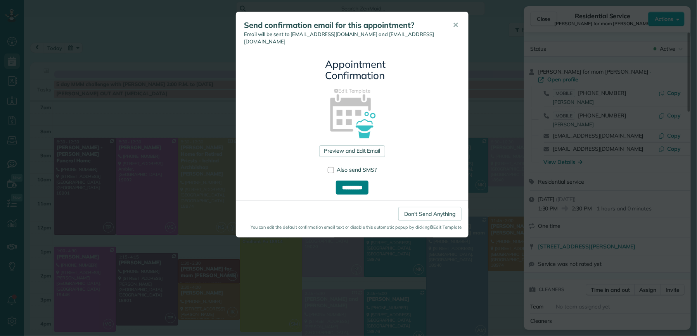
click at [351, 181] on input "**********" at bounding box center [352, 188] width 33 height 14
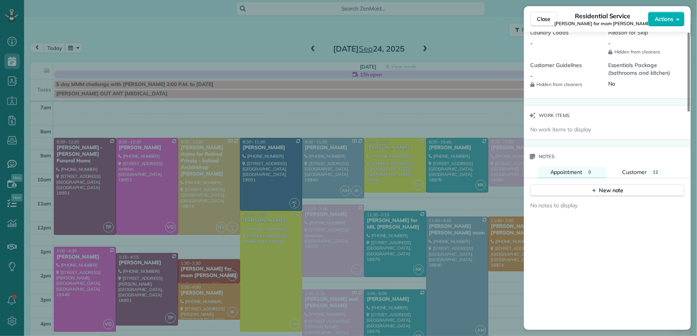
scroll to position [746, 0]
click at [613, 184] on div "New note" at bounding box center [607, 188] width 33 height 8
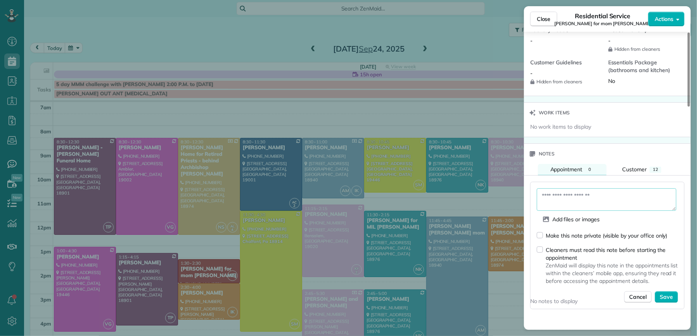
click at [589, 197] on textarea at bounding box center [607, 199] width 140 height 22
type textarea "**********"
click at [669, 293] on span "Save" at bounding box center [666, 297] width 13 height 8
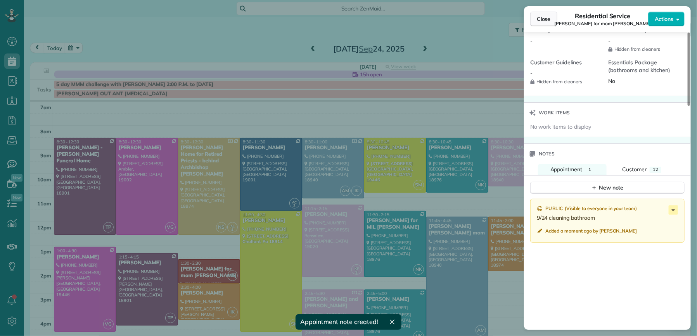
click at [541, 23] on button "Close" at bounding box center [543, 19] width 27 height 15
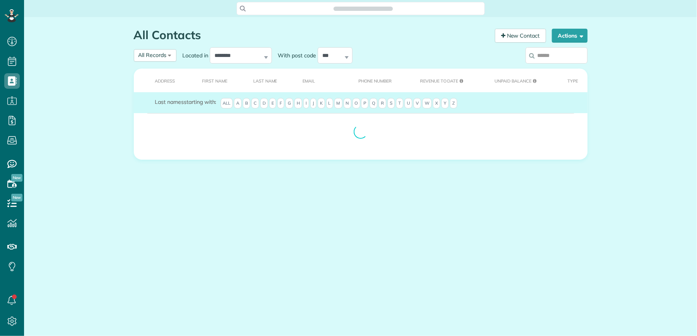
scroll to position [3, 3]
click at [553, 56] on input "search" at bounding box center [556, 55] width 62 height 16
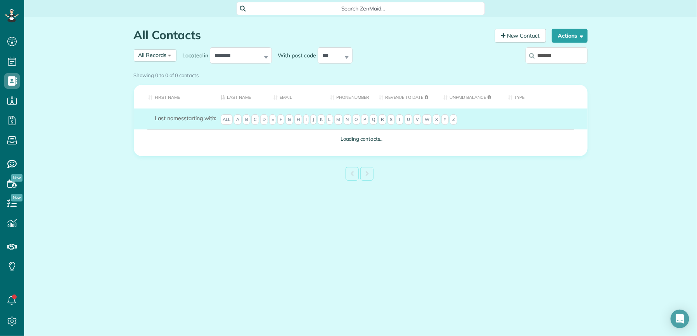
type input "*******"
click at [563, 69] on div "Showing 0 to 0 of 0 contacts" at bounding box center [360, 76] width 465 height 14
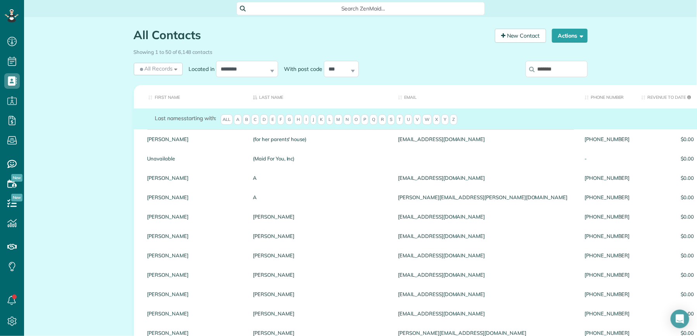
click at [562, 69] on input "*******" at bounding box center [556, 69] width 62 height 16
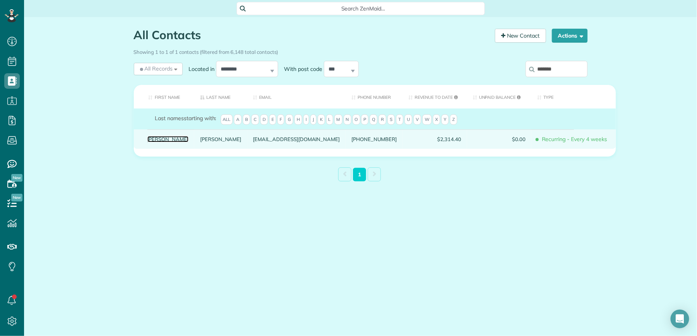
click at [166, 142] on link "[PERSON_NAME]" at bounding box center [167, 139] width 41 height 5
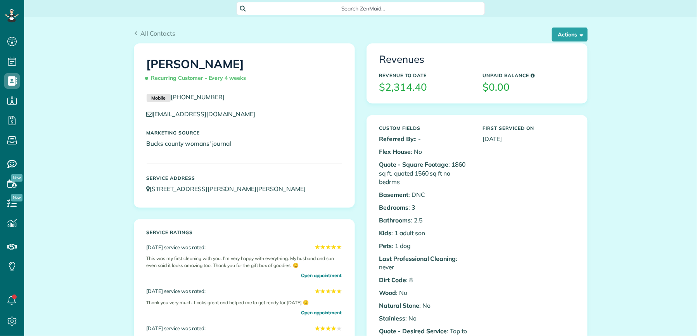
scroll to position [3, 3]
click at [575, 39] on button "Actions" at bounding box center [570, 35] width 36 height 14
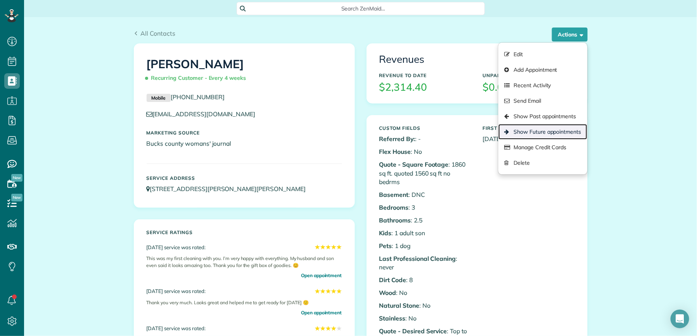
click at [572, 129] on link "Show Future appointments" at bounding box center [542, 132] width 88 height 16
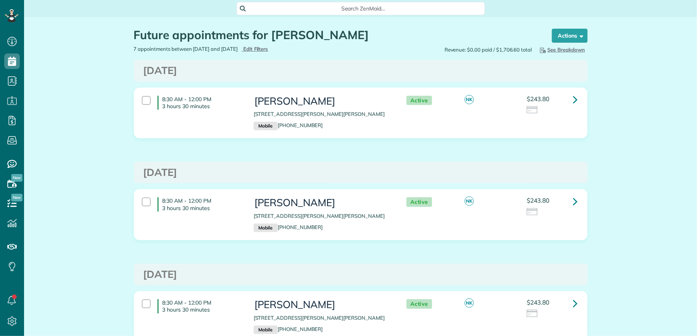
scroll to position [3, 3]
click at [573, 98] on icon at bounding box center [575, 100] width 5 height 14
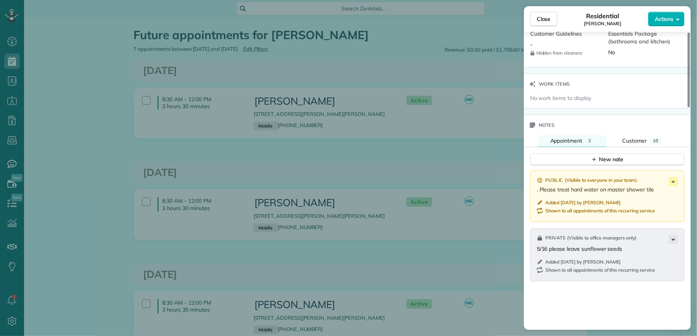
scroll to position [784, 0]
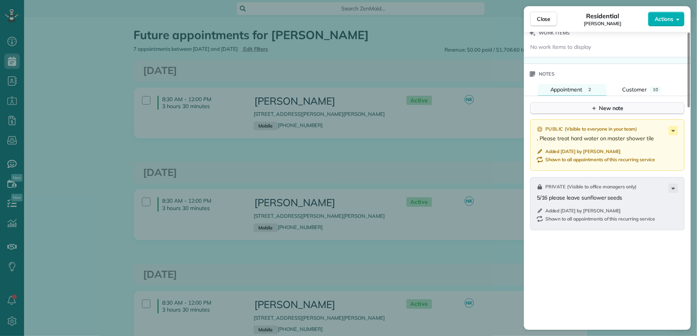
click at [621, 109] on div "New note" at bounding box center [607, 108] width 33 height 8
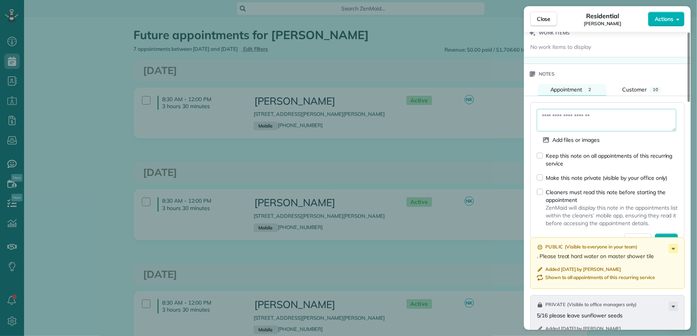
click at [573, 122] on textarea at bounding box center [607, 120] width 140 height 22
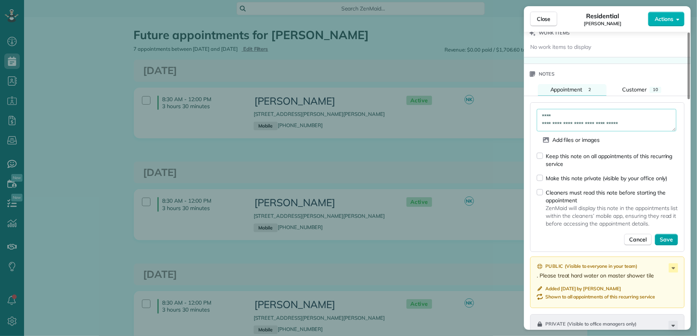
type textarea "**********"
click at [662, 244] on span "Save" at bounding box center [666, 240] width 13 height 8
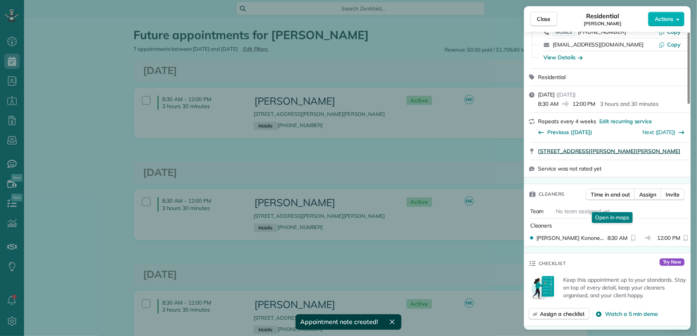
scroll to position [0, 0]
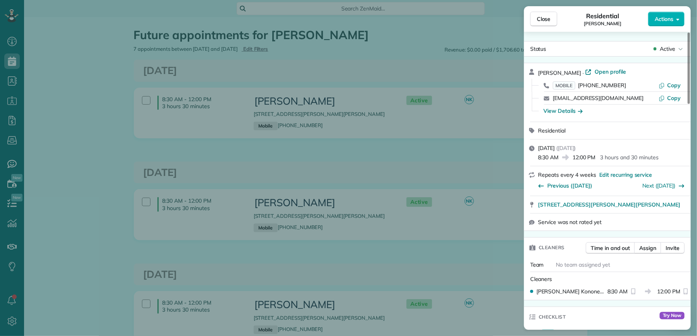
click at [457, 124] on div "Close Residential [PERSON_NAME] Actions Status Active [PERSON_NAME] · Open prof…" at bounding box center [348, 168] width 697 height 336
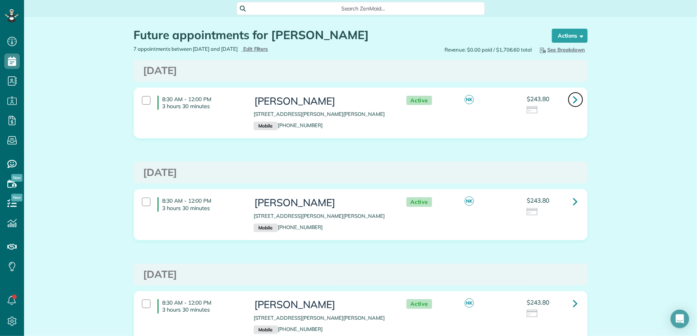
click at [573, 98] on icon at bounding box center [575, 100] width 5 height 14
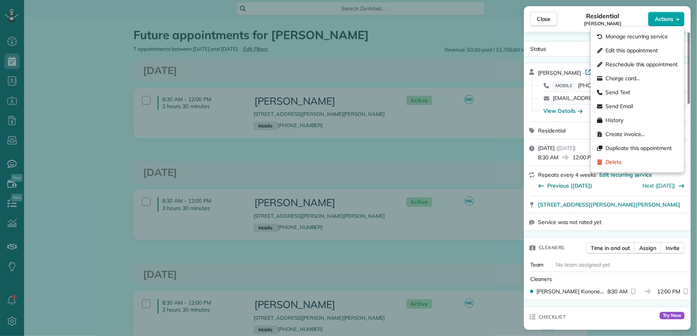
click at [655, 21] on span "Actions" at bounding box center [664, 19] width 19 height 8
click at [625, 52] on span "Edit this appointment" at bounding box center [632, 51] width 52 height 8
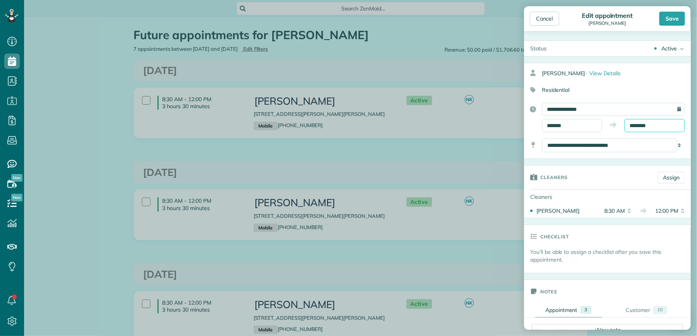
click at [631, 126] on input "********" at bounding box center [654, 125] width 60 height 13
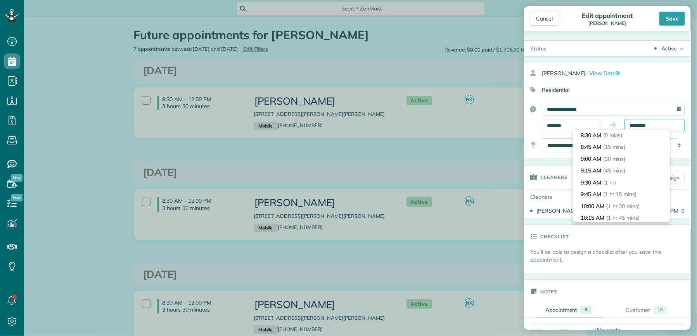
scroll to position [154, 0]
type input "*******"
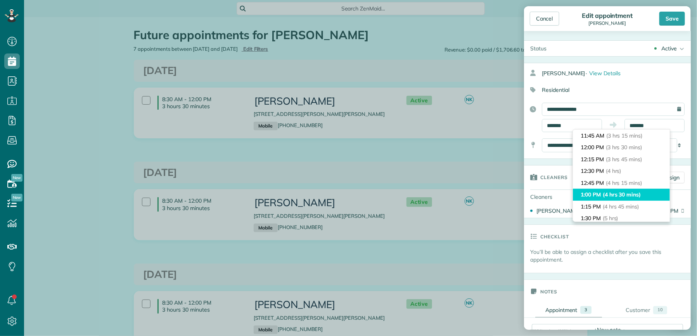
click at [632, 193] on span "(4 hrs 30 mins)" at bounding box center [622, 194] width 38 height 7
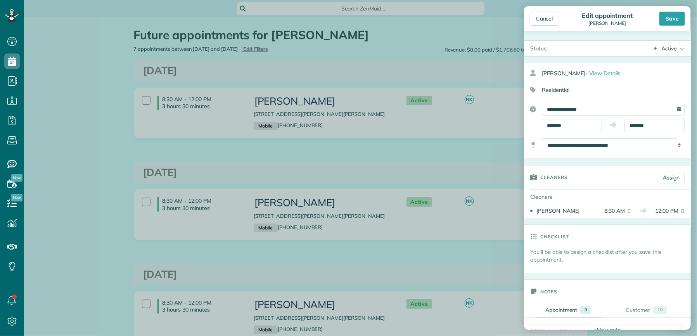
drag, startPoint x: 665, startPoint y: 17, endPoint x: 659, endPoint y: 69, distance: 52.4
click at [665, 17] on div "Save" at bounding box center [672, 19] width 26 height 14
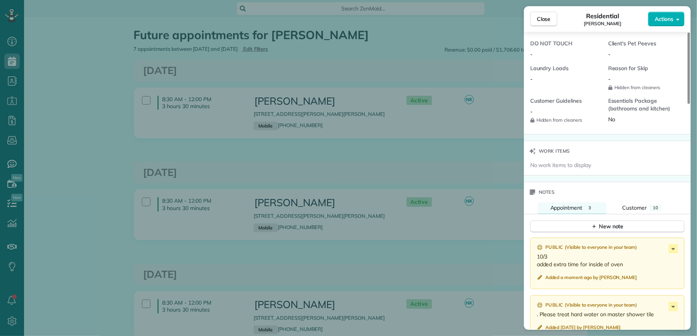
scroll to position [725, 0]
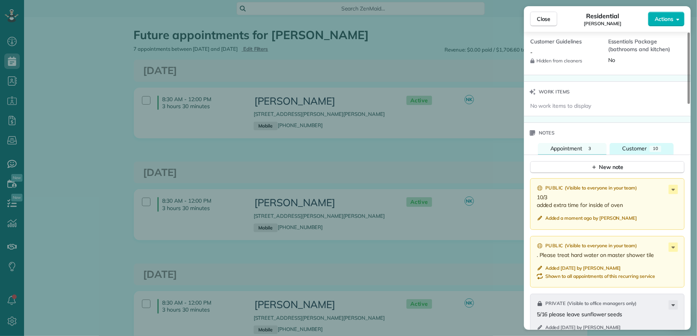
click at [632, 152] on span "Customer" at bounding box center [634, 148] width 24 height 7
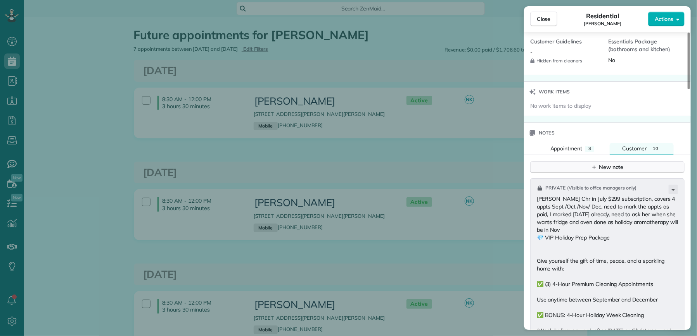
click at [614, 171] on div "New note" at bounding box center [607, 167] width 33 height 8
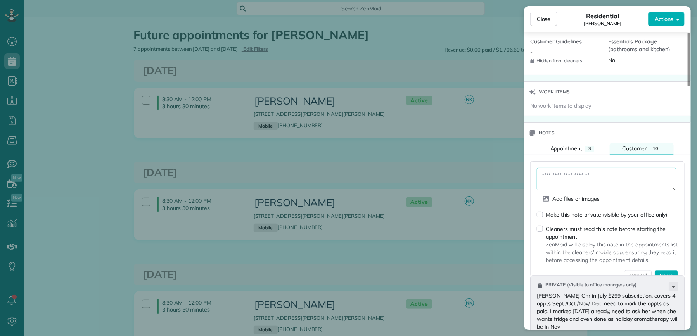
click at [592, 184] on textarea at bounding box center [607, 179] width 140 height 22
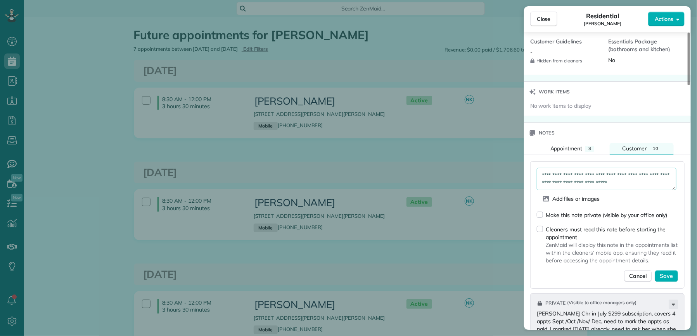
type textarea "**********"
click at [545, 219] on div "Make this note private (visible by your office only)" at bounding box center [602, 215] width 131 height 8
click at [661, 280] on span "Save" at bounding box center [666, 277] width 13 height 8
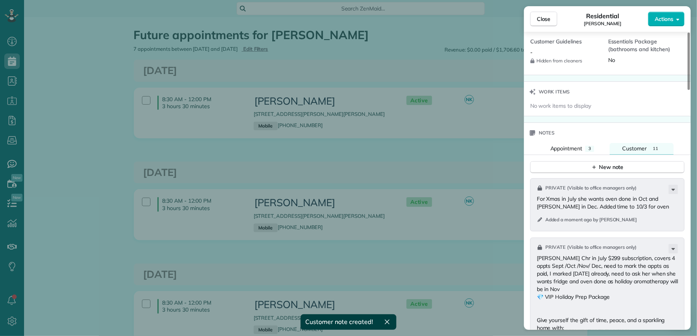
drag, startPoint x: 541, startPoint y: 15, endPoint x: 531, endPoint y: 71, distance: 57.2
click at [541, 16] on span "Close" at bounding box center [544, 19] width 14 height 8
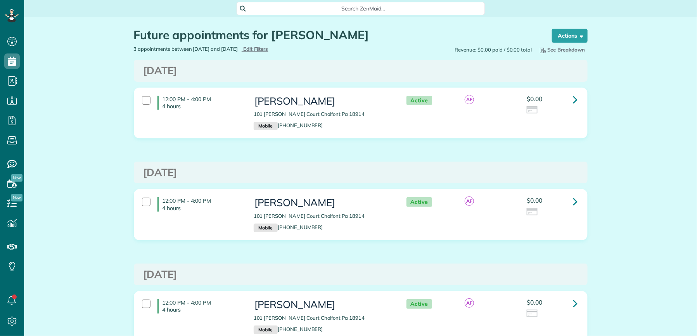
scroll to position [3, 3]
